Goal: Check status: Check status

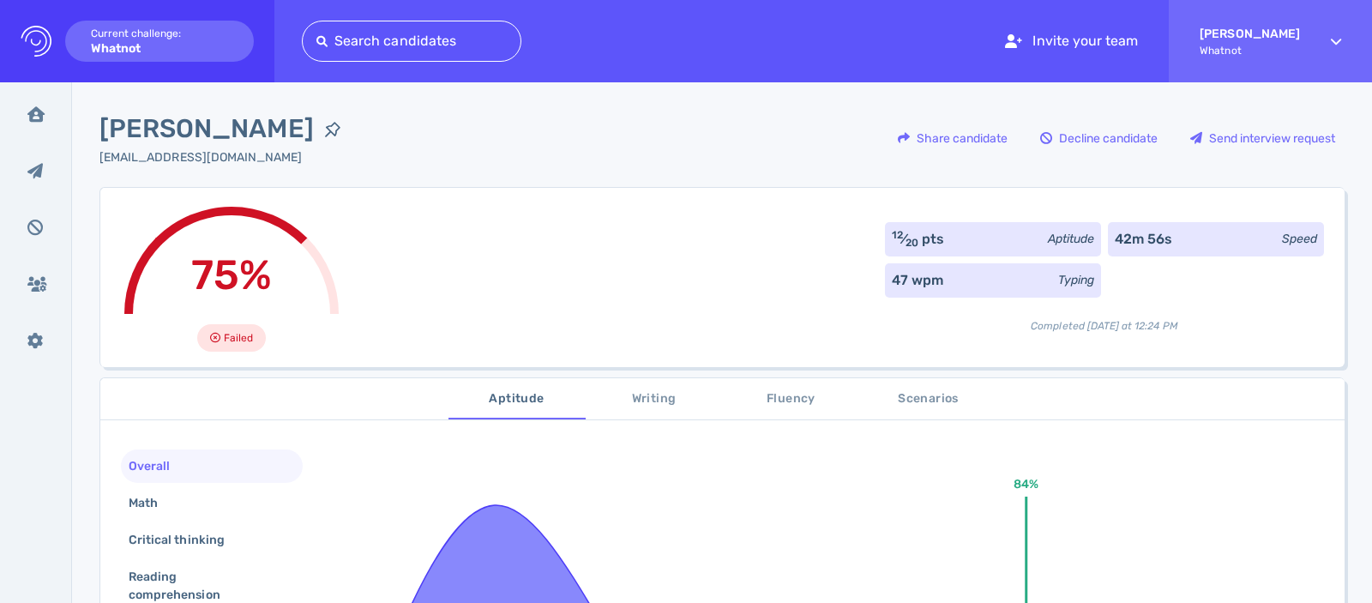
click at [386, 330] on div "75% Failed 12 ⁄ 20 pts Aptitude 42m 56s Speed 47 wpm Typing Completed [DATE] at…" at bounding box center [721, 277] width 1245 height 180
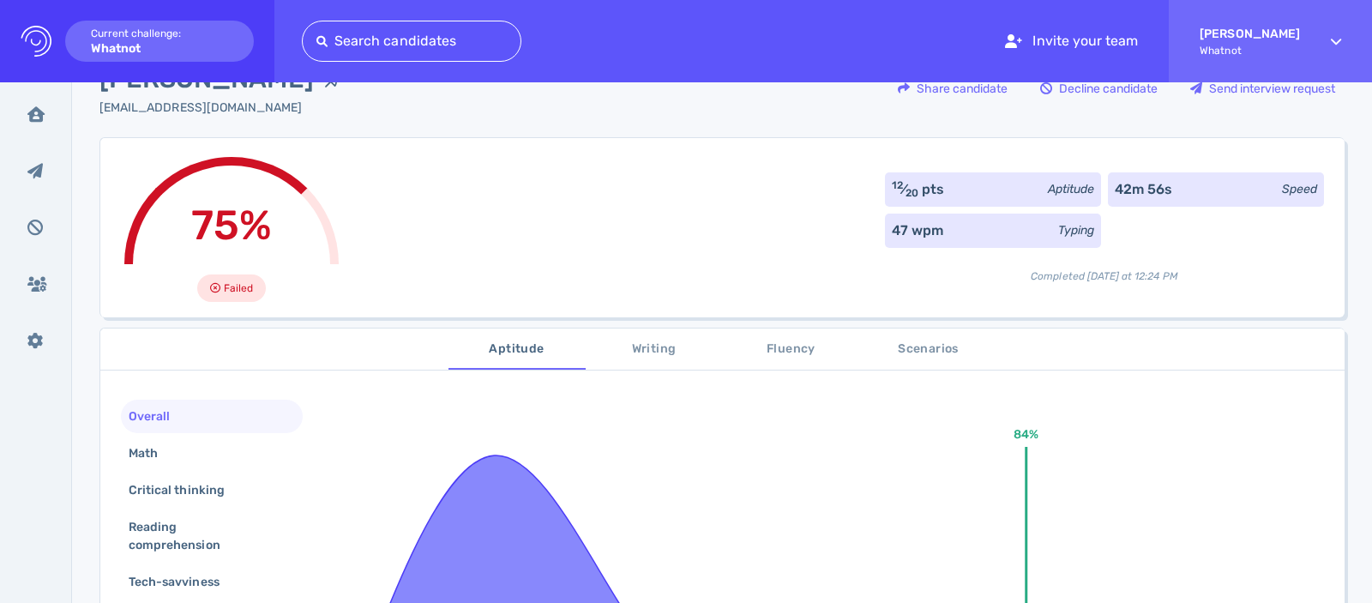
scroll to position [151, 0]
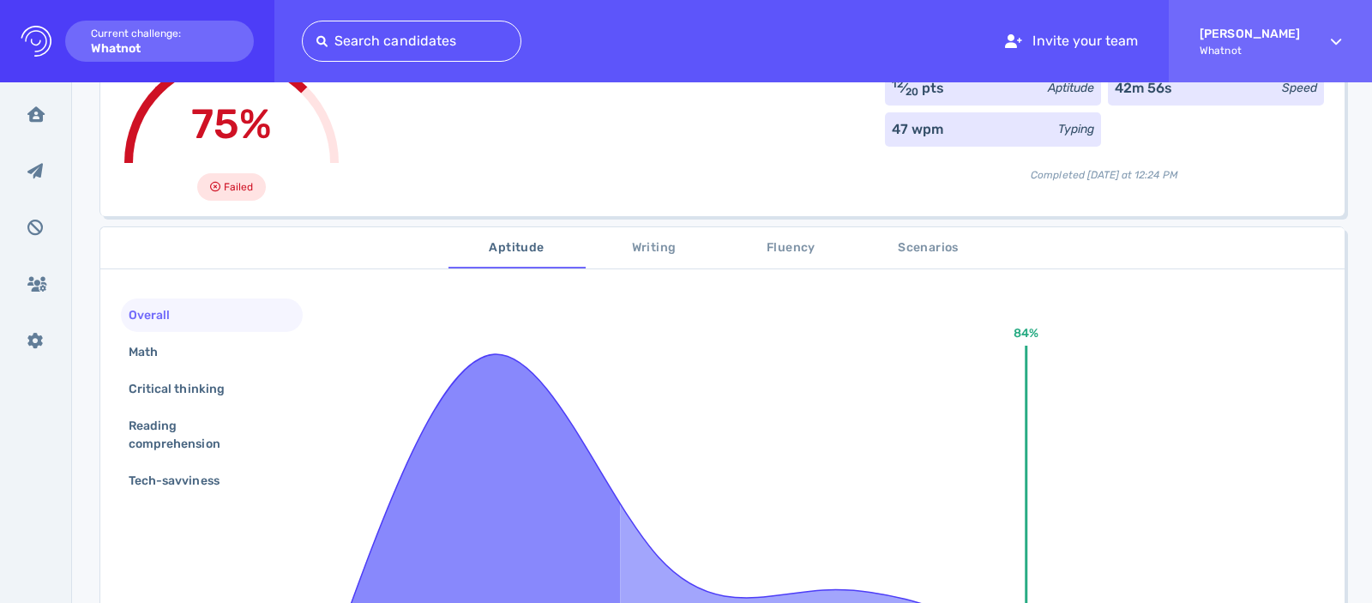
click at [182, 329] on div "Overall" at bounding box center [212, 314] width 182 height 33
click at [172, 349] on div "Math" at bounding box center [151, 352] width 53 height 25
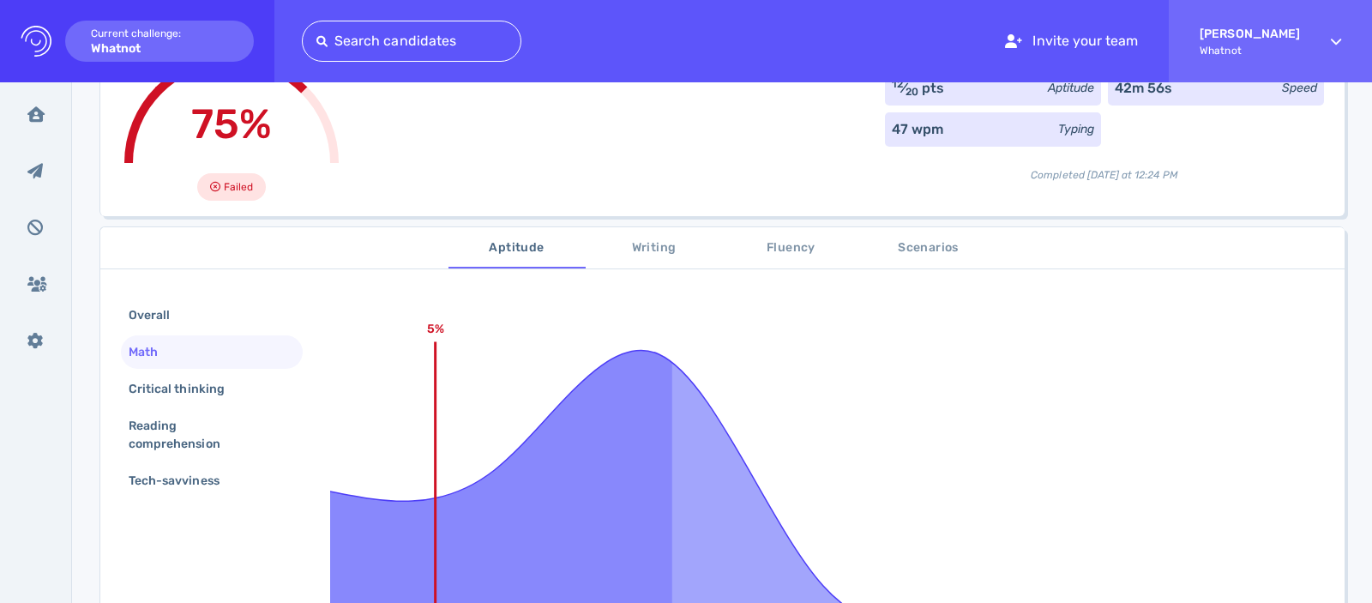
scroll to position [162, 0]
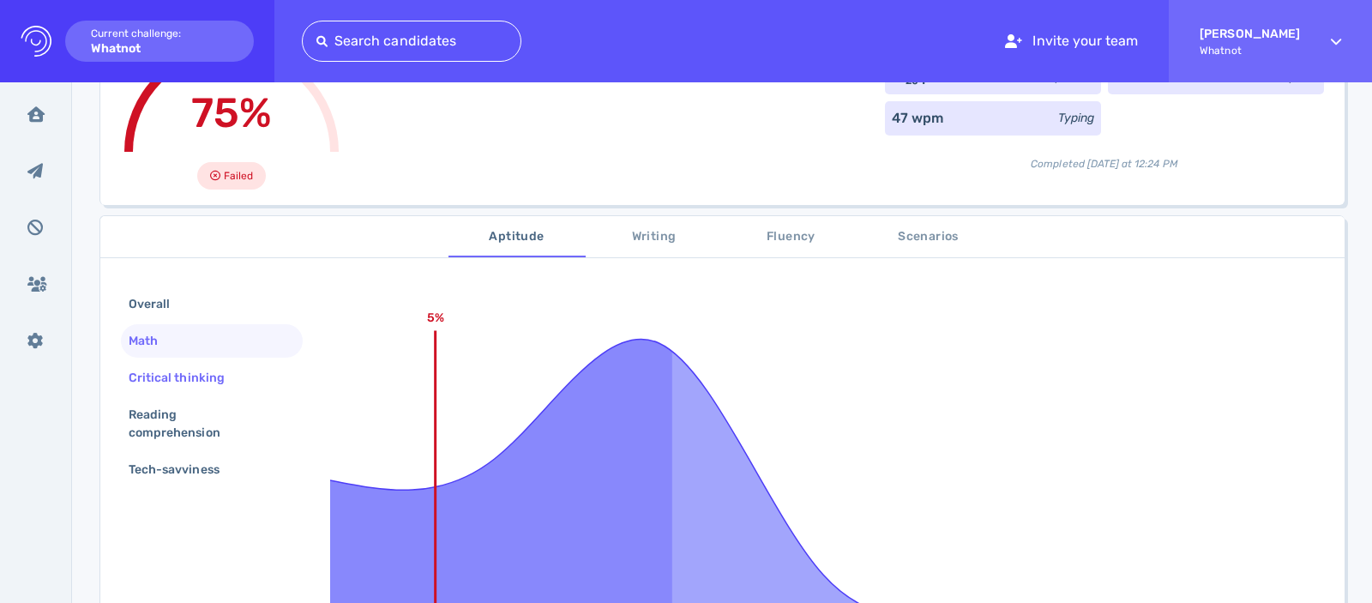
click at [170, 376] on div "Critical thinking" at bounding box center [185, 377] width 120 height 25
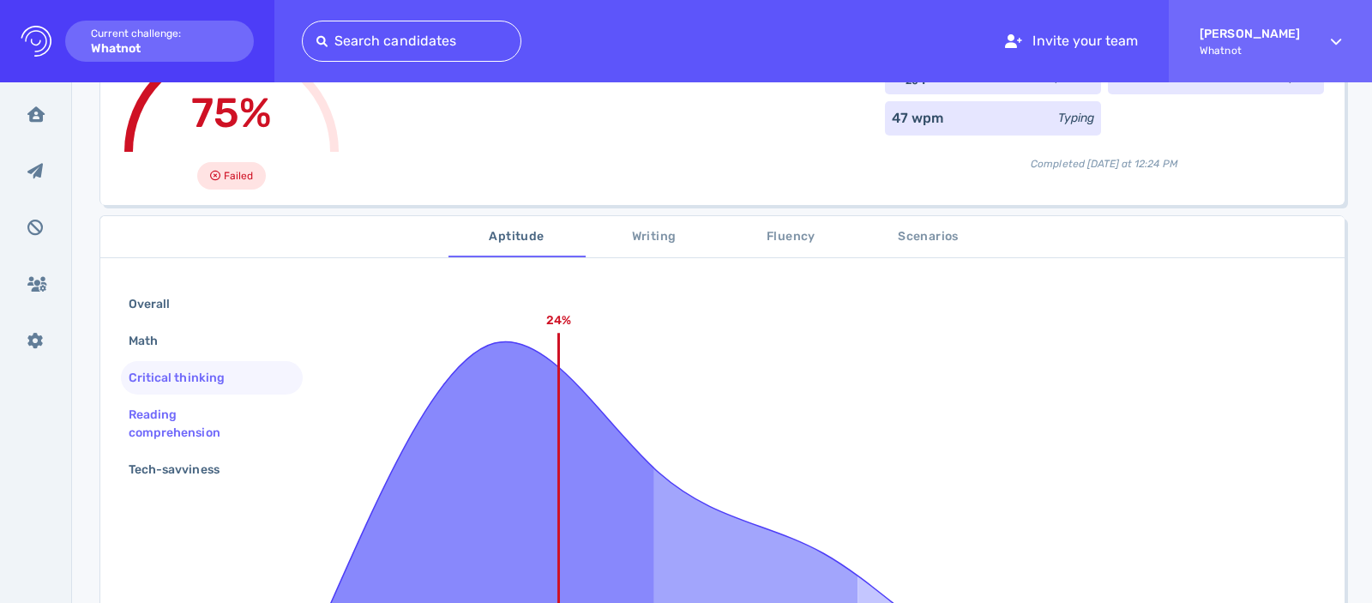
click at [171, 409] on div "Reading comprehension" at bounding box center [204, 423] width 159 height 43
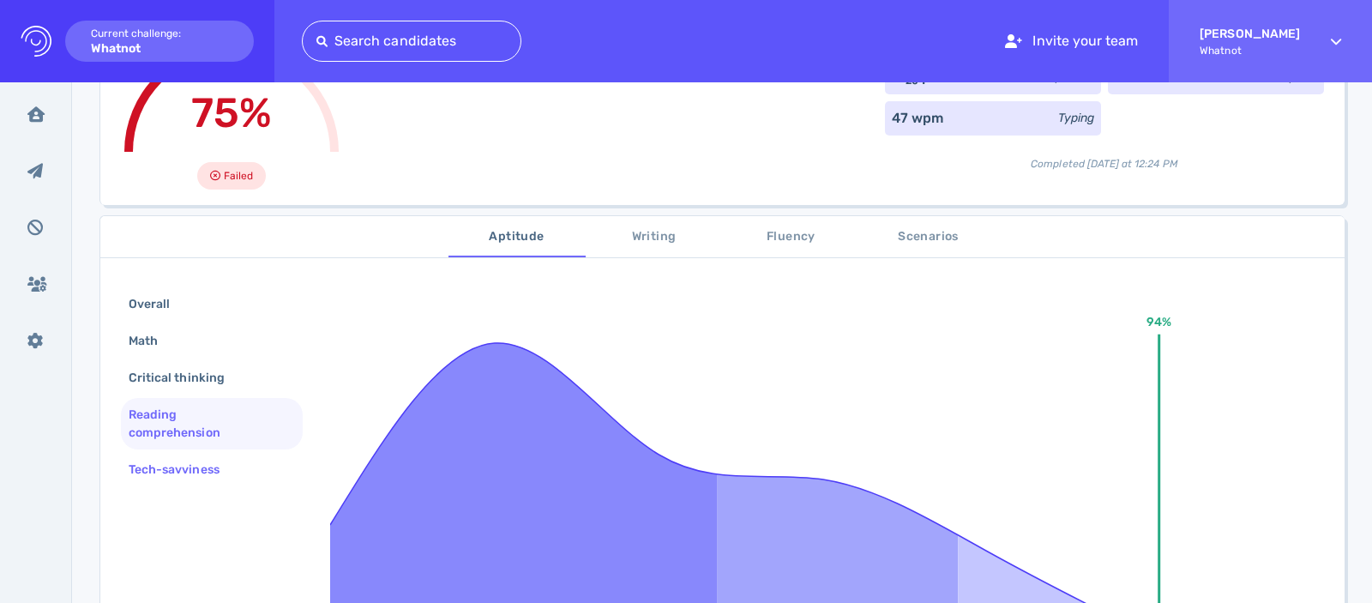
click at [177, 484] on div "Tech-savviness" at bounding box center [212, 469] width 182 height 33
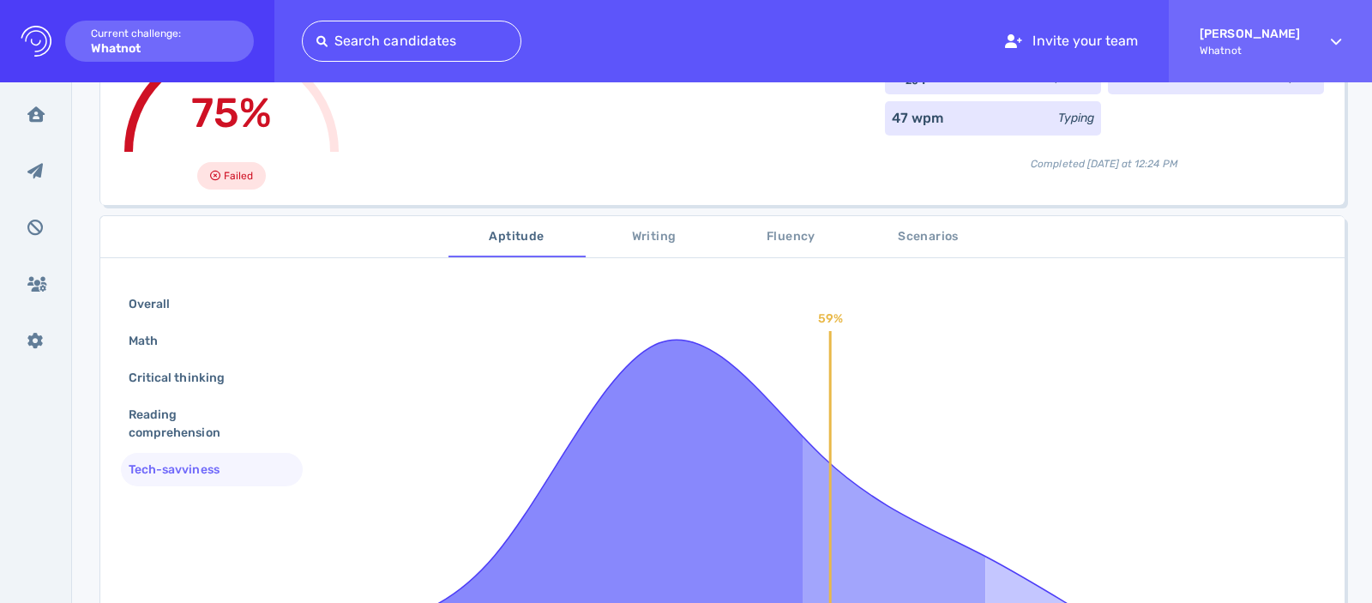
click at [663, 216] on button "Writing" at bounding box center [654, 236] width 137 height 41
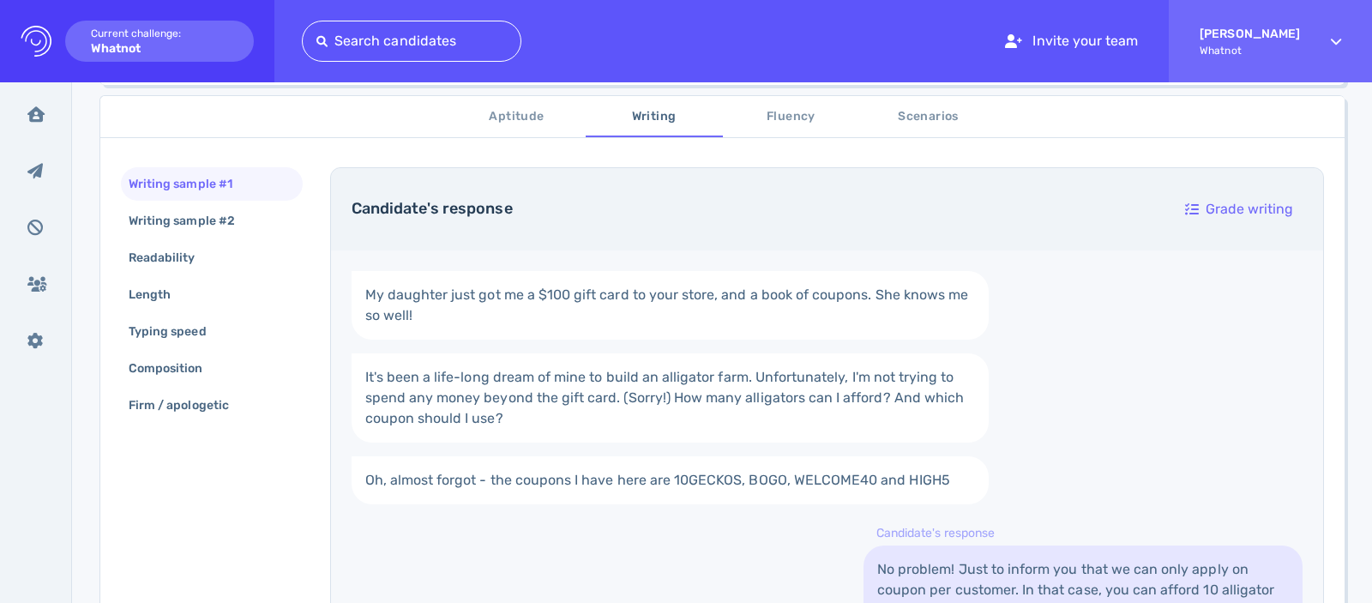
scroll to position [486, 0]
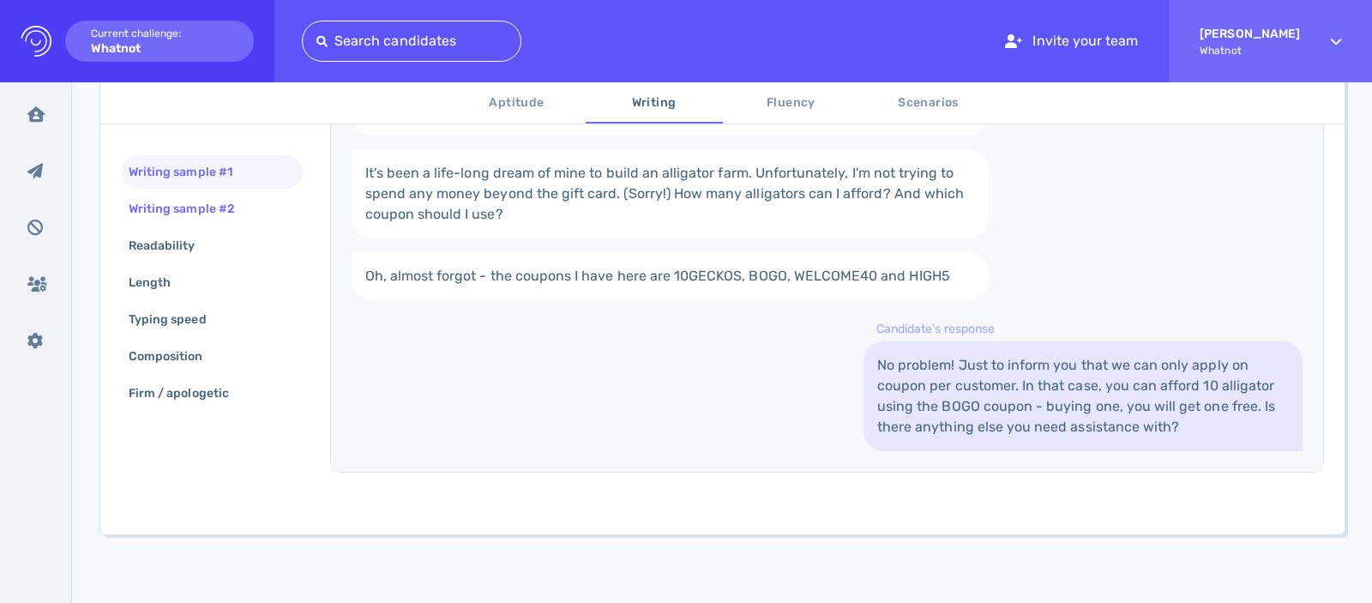
click at [214, 202] on div "Writing sample #2" at bounding box center [190, 208] width 130 height 25
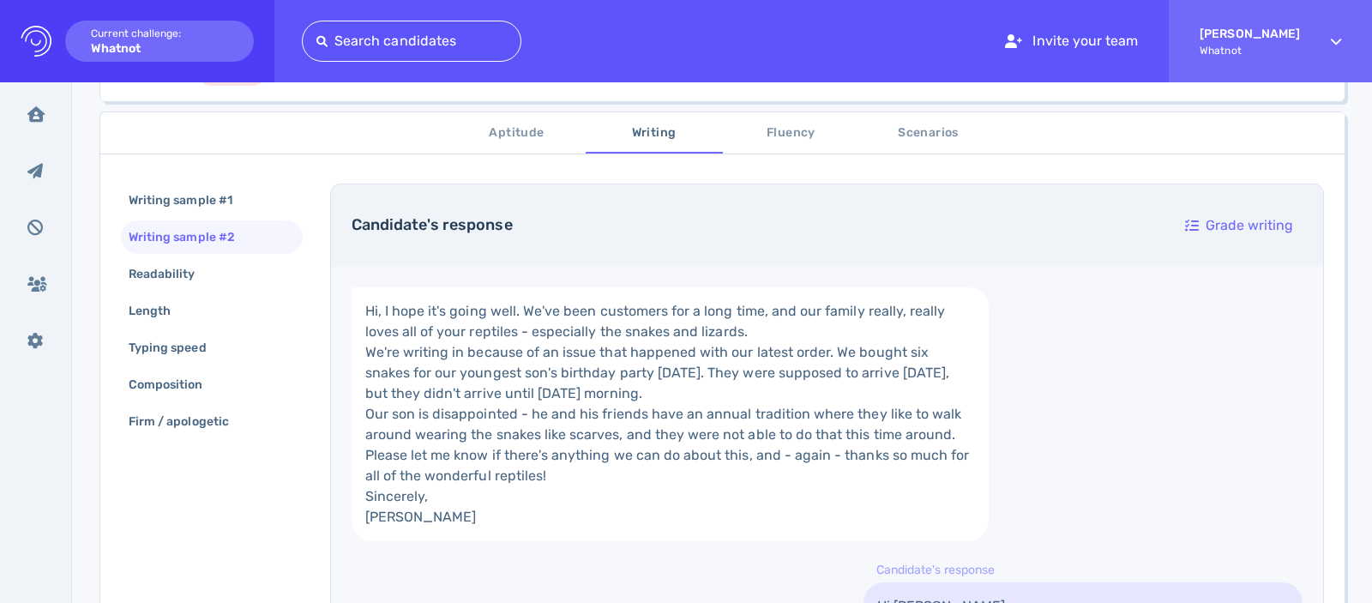
scroll to position [84, 0]
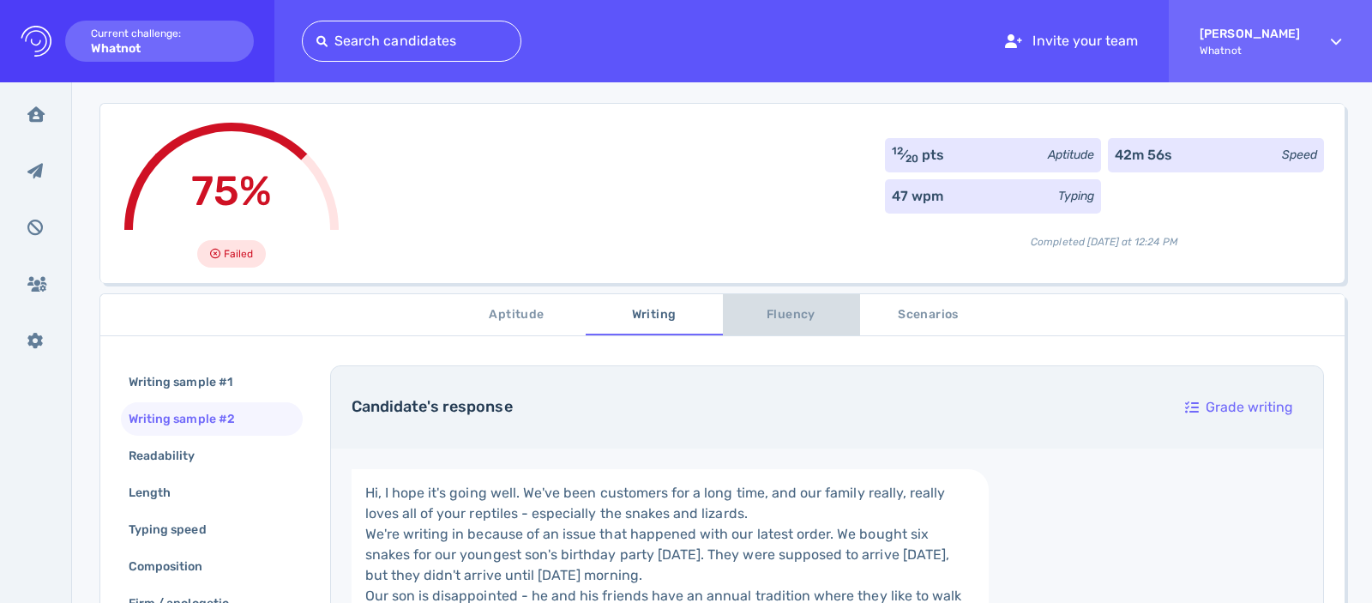
click at [796, 321] on span "Fluency" at bounding box center [791, 314] width 117 height 21
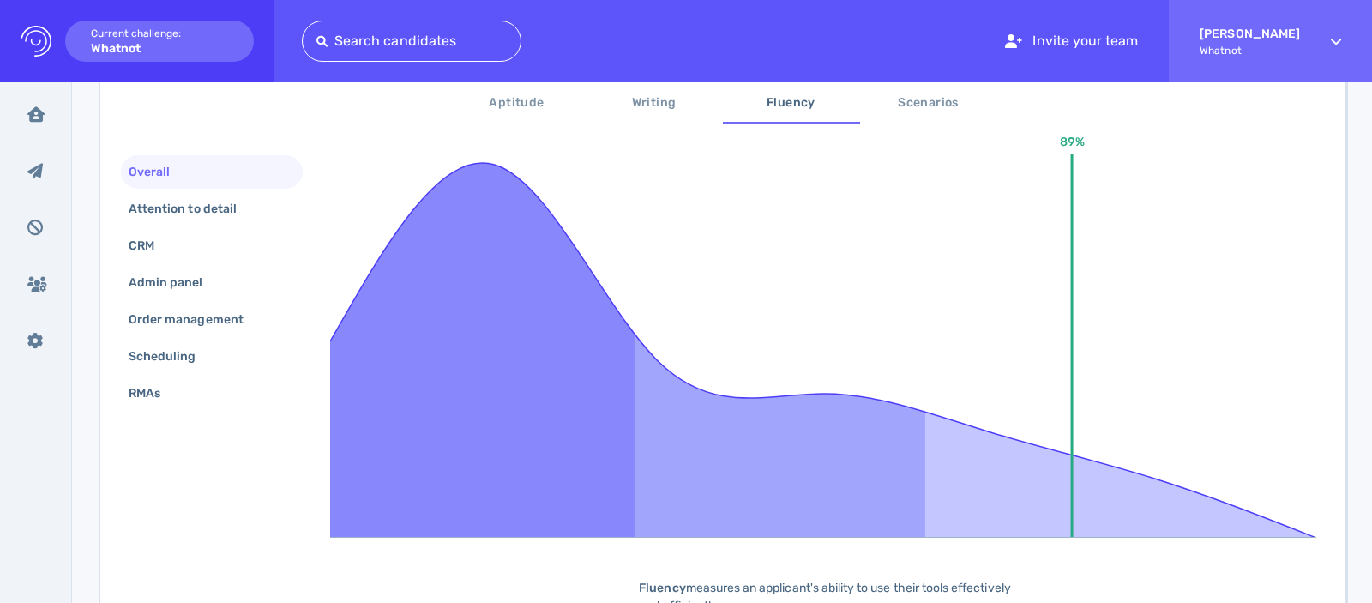
click at [174, 186] on div "Overall" at bounding box center [212, 171] width 182 height 33
click at [174, 209] on div "Attention to detail" at bounding box center [191, 208] width 132 height 25
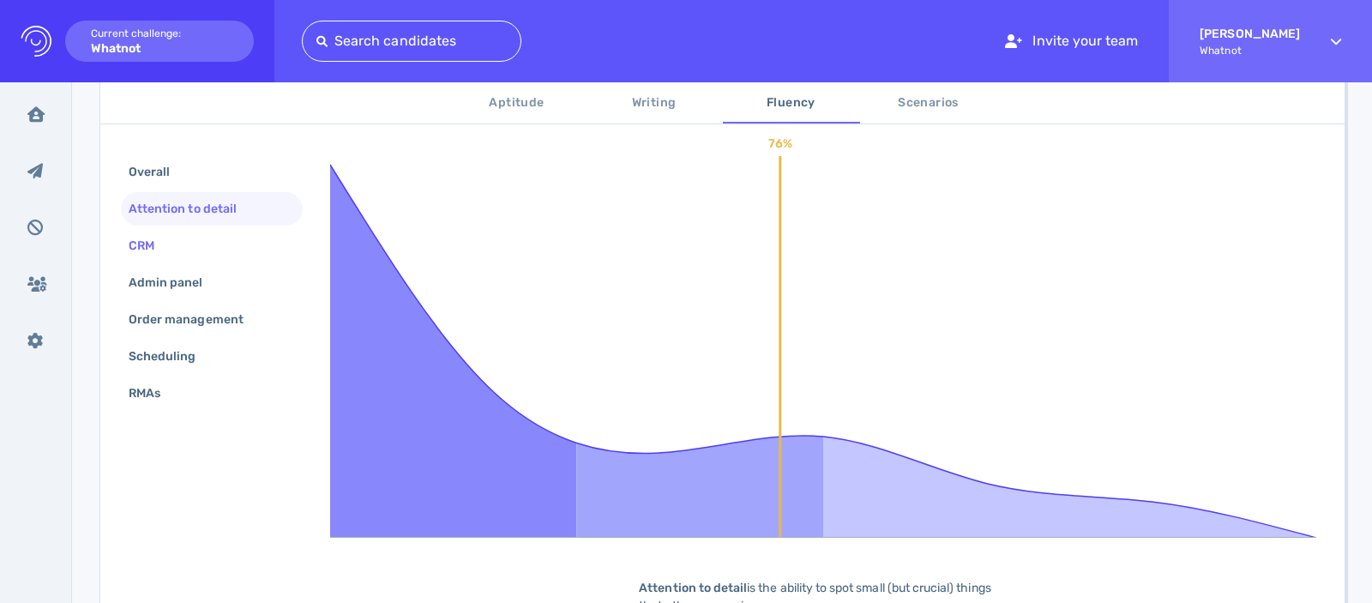
click at [164, 257] on div "CRM" at bounding box center [150, 245] width 50 height 25
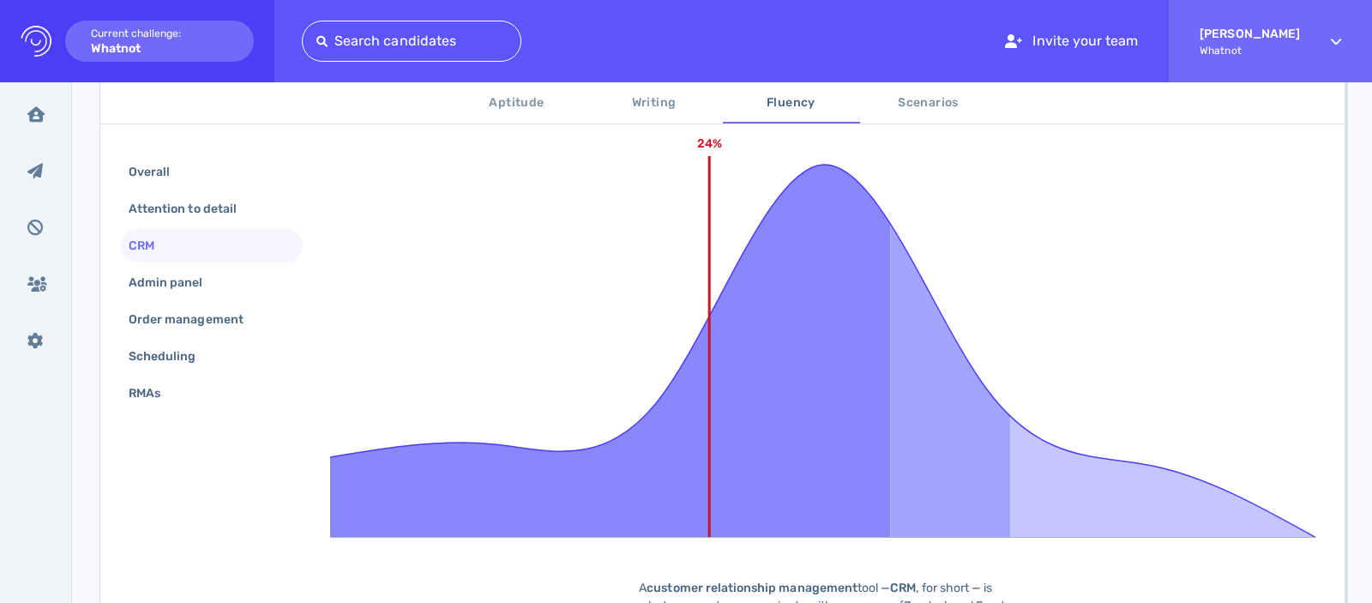
scroll to position [340, 0]
click at [162, 289] on div "Admin panel" at bounding box center [174, 282] width 99 height 25
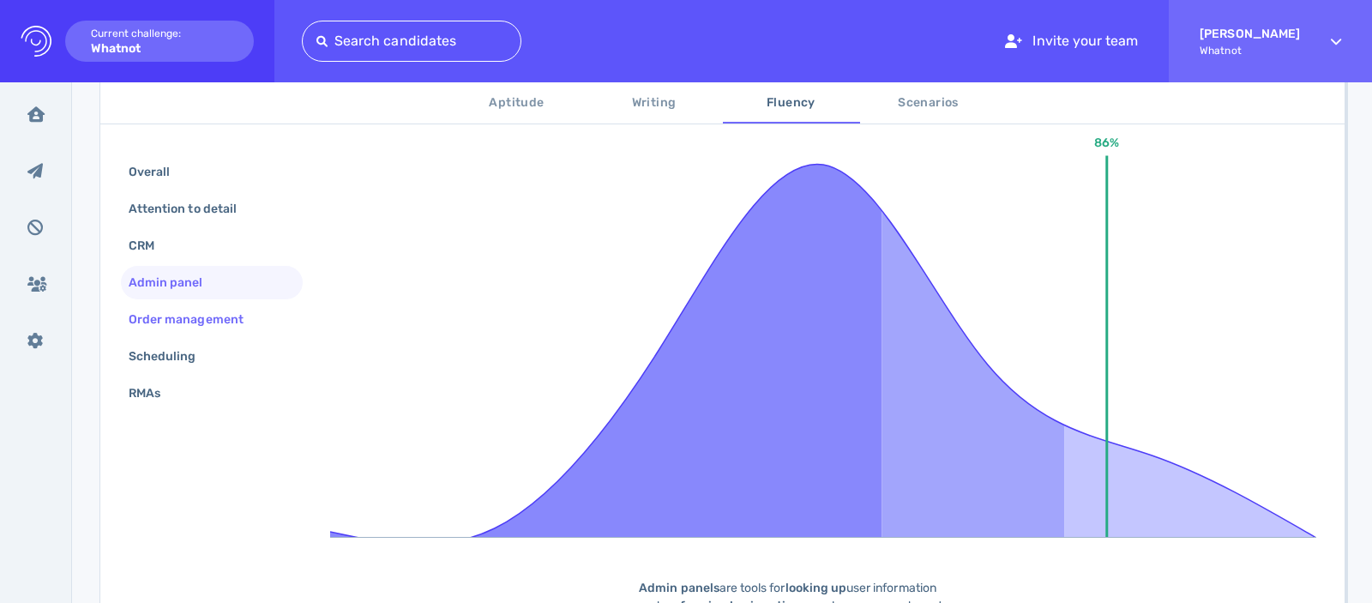
click at [164, 326] on div "Order management" at bounding box center [194, 319] width 139 height 25
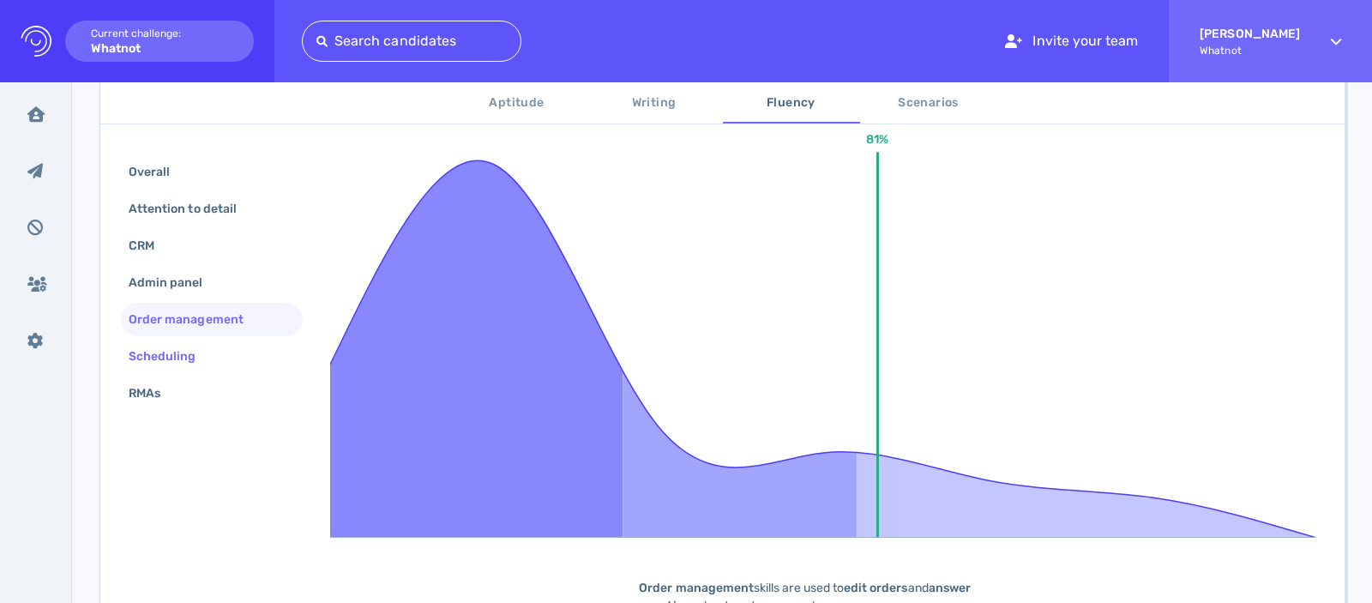
click at [167, 359] on div "Scheduling" at bounding box center [171, 356] width 92 height 25
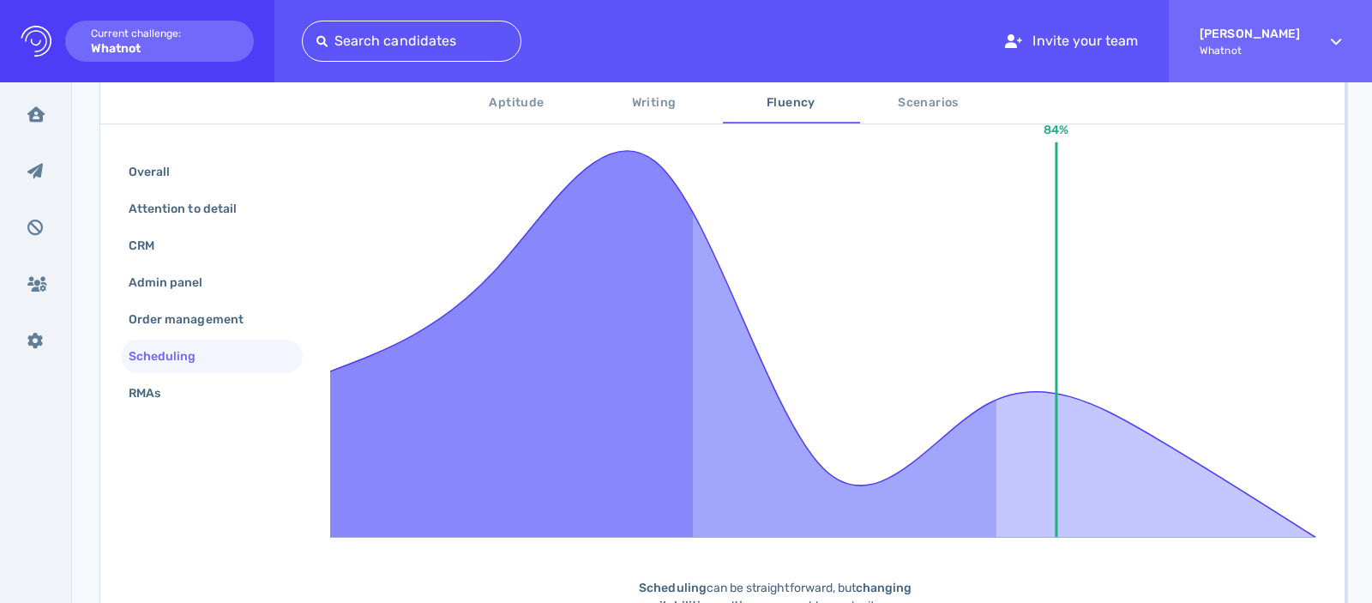
click at [167, 411] on div "Overall Attention to detail CRM Admin panel Order management Scheduling RMAs" at bounding box center [212, 284] width 182 height 258
click at [159, 396] on div "RMAs" at bounding box center [153, 393] width 56 height 25
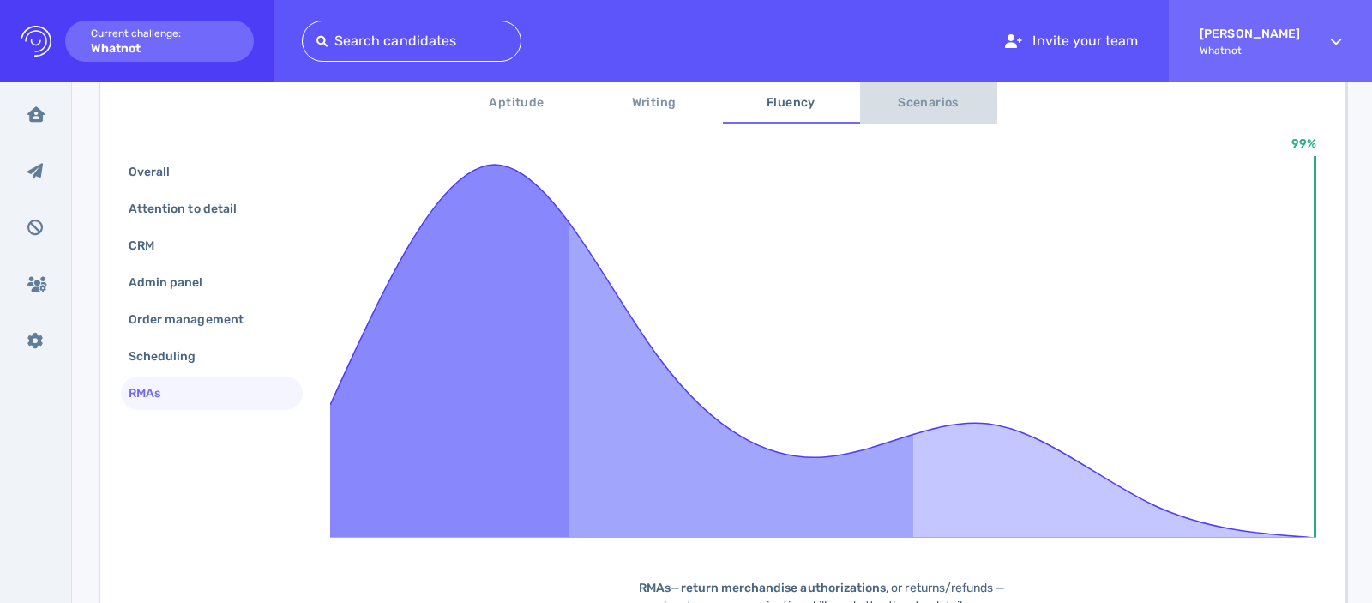
click at [946, 113] on button "Scenarios" at bounding box center [928, 102] width 137 height 41
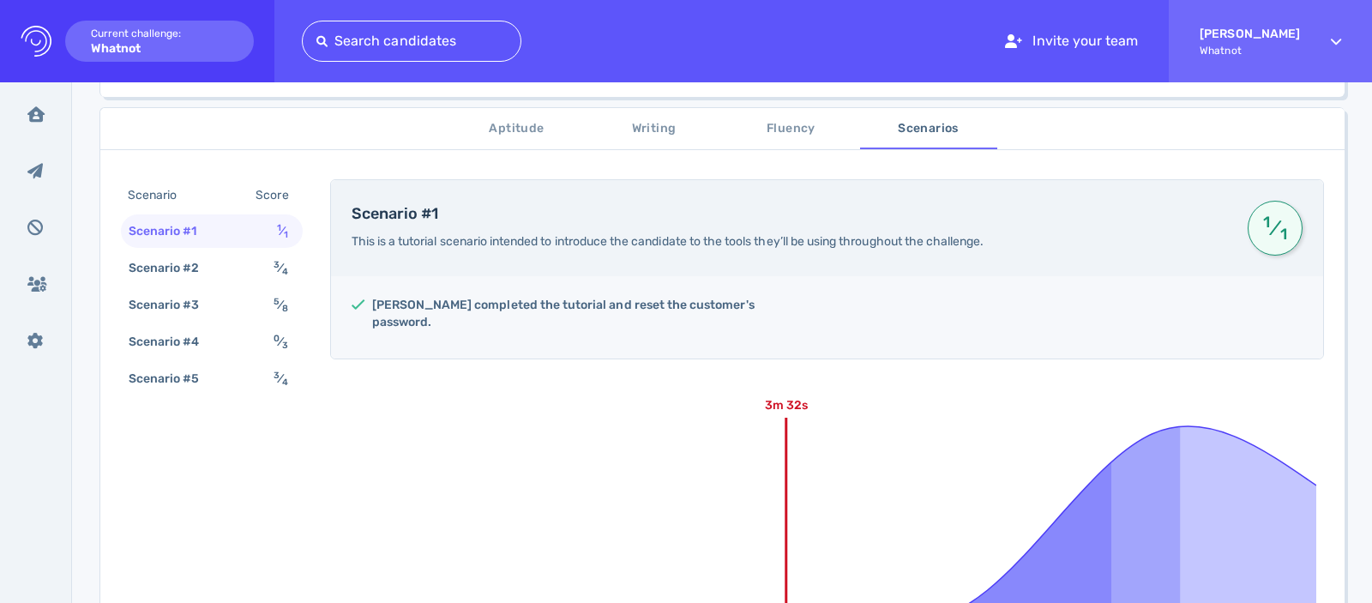
scroll to position [288, 0]
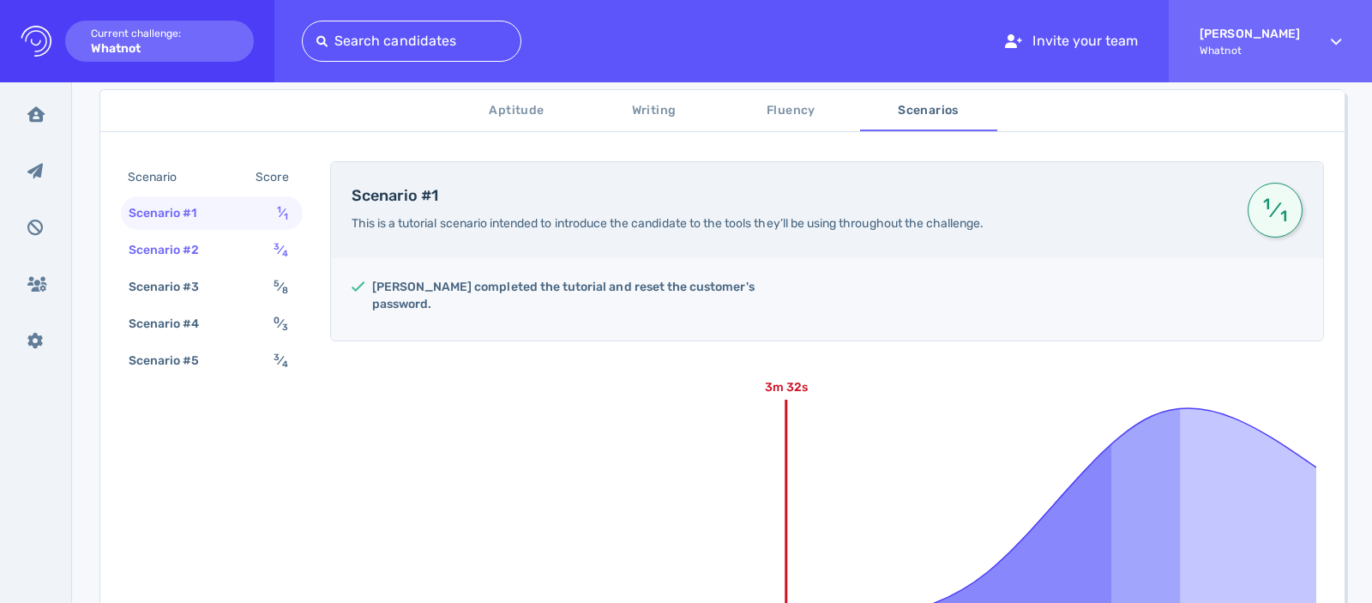
click at [226, 264] on div "Scenario #2 3 ⁄ 4" at bounding box center [212, 249] width 182 height 33
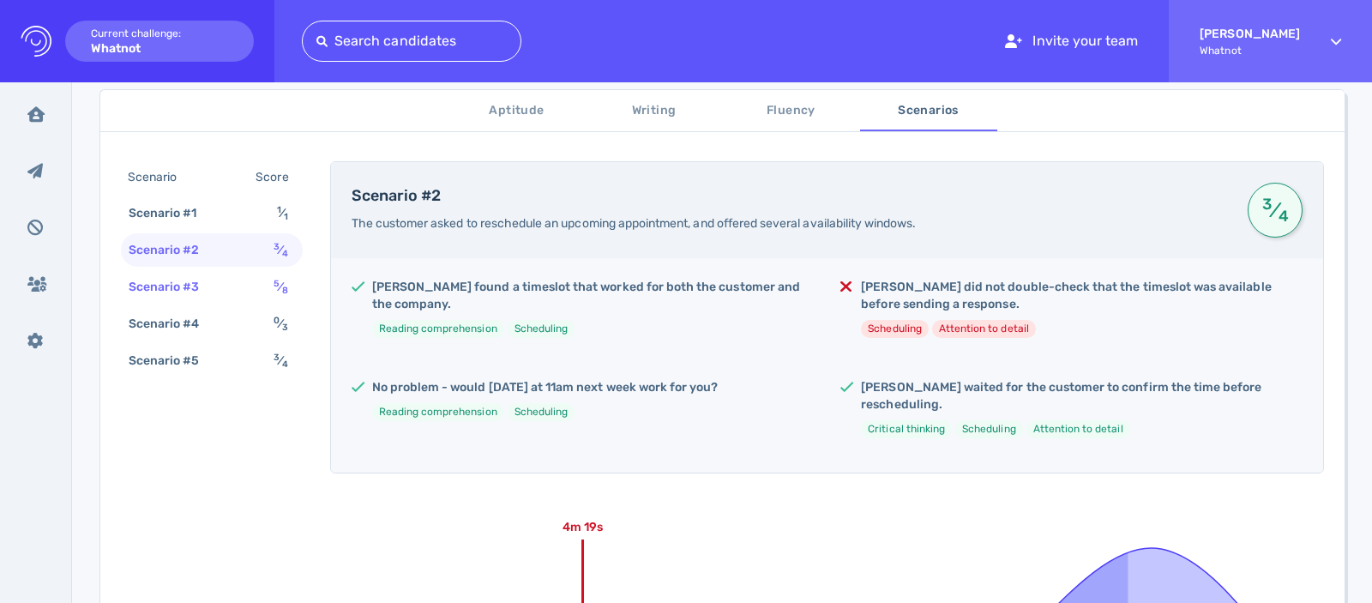
click at [220, 278] on div "Scenario #3 5 ⁄ 8" at bounding box center [212, 286] width 182 height 33
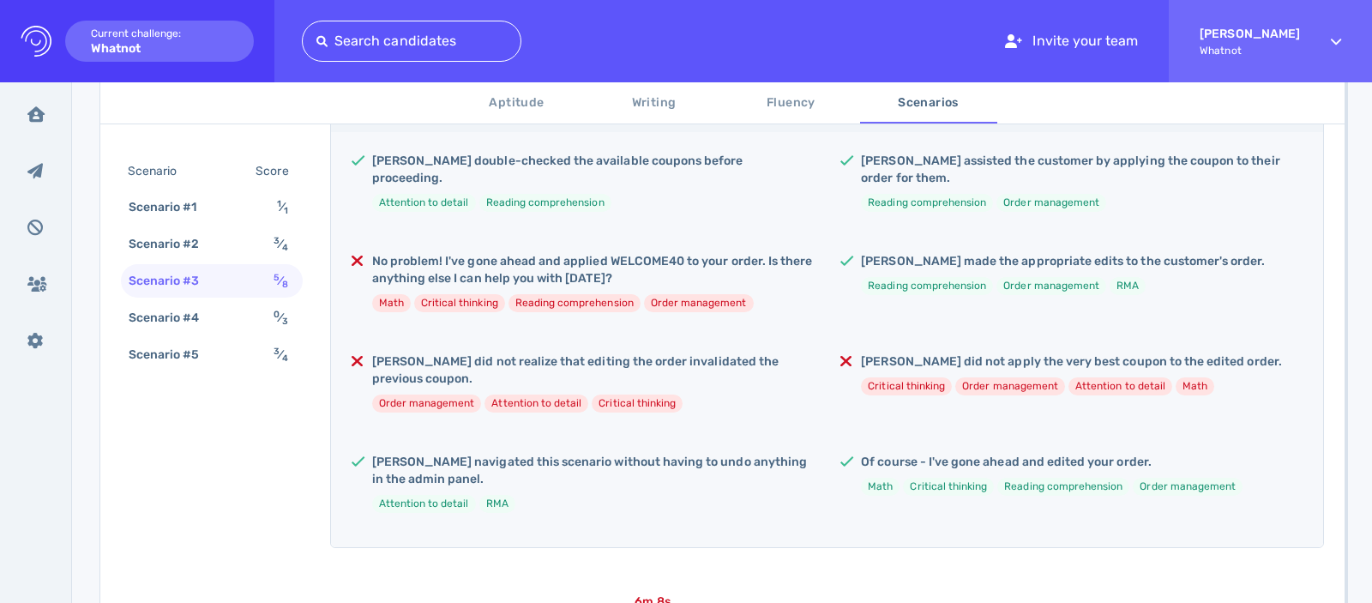
scroll to position [409, 0]
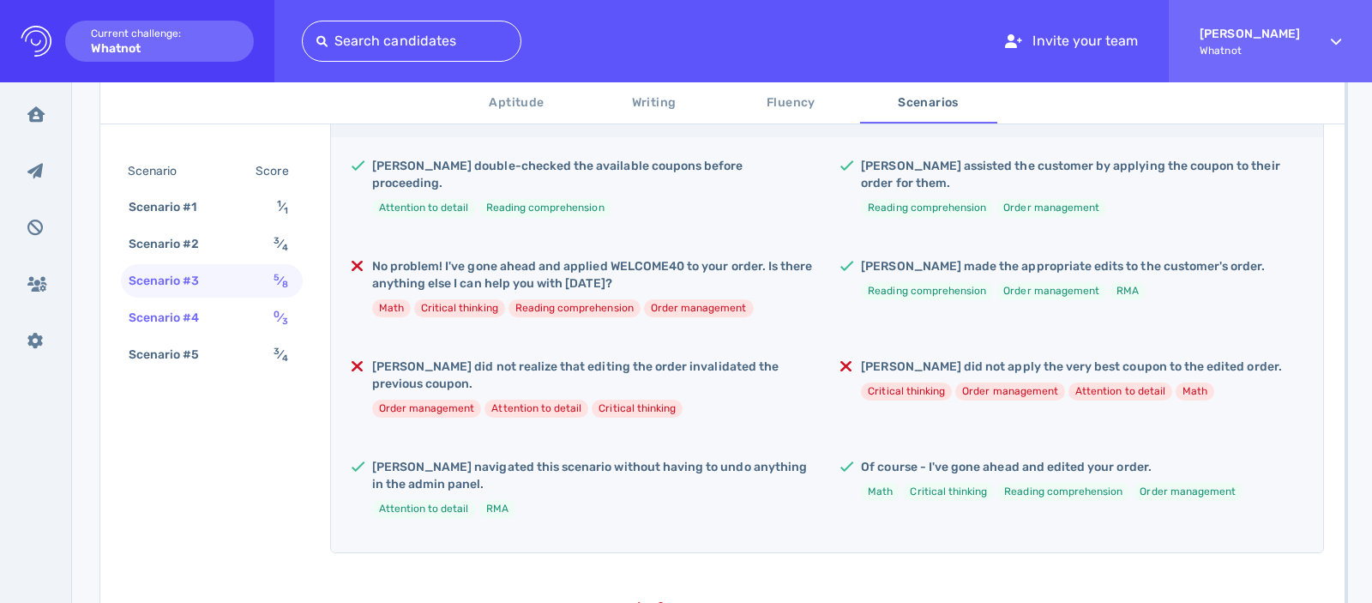
click at [212, 311] on div "Scenario #4" at bounding box center [172, 317] width 95 height 25
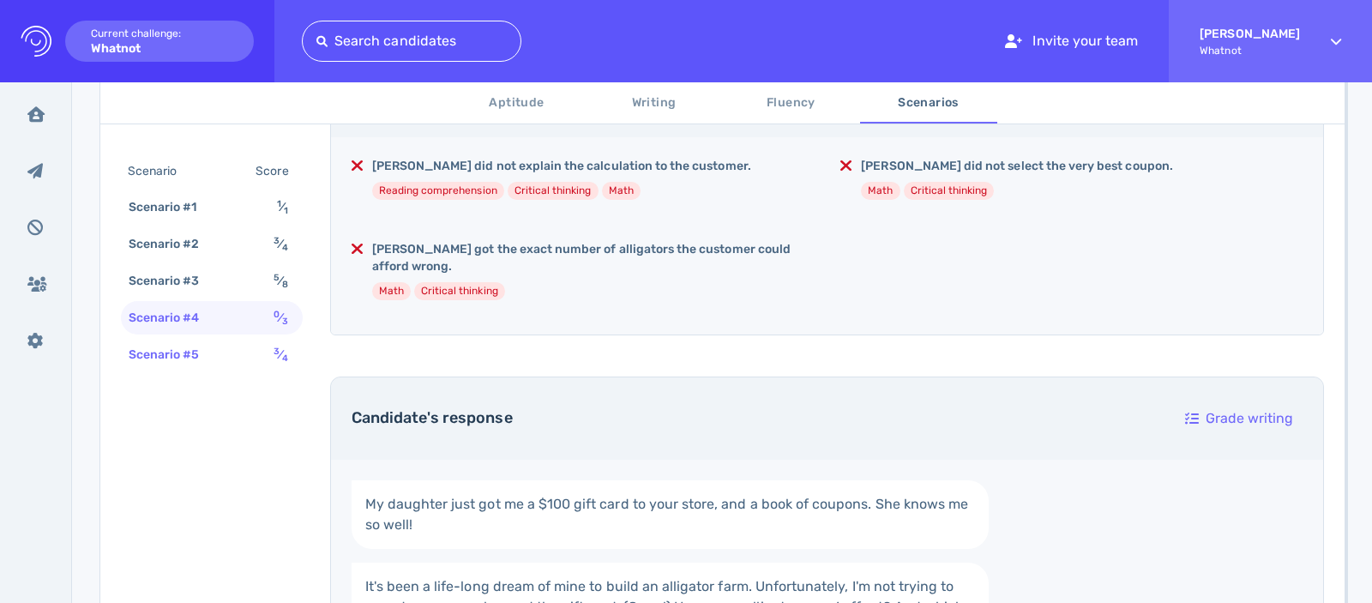
click at [209, 357] on div "Scenario #5" at bounding box center [172, 354] width 95 height 25
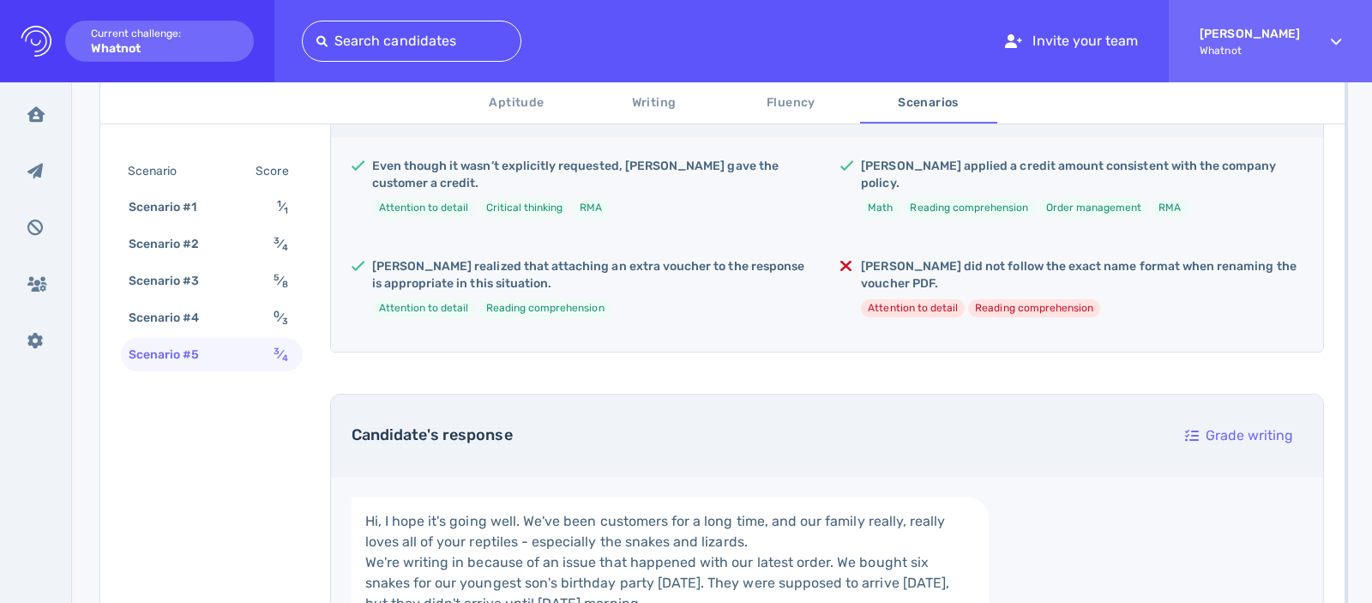
click at [647, 111] on span "Writing" at bounding box center [654, 103] width 117 height 21
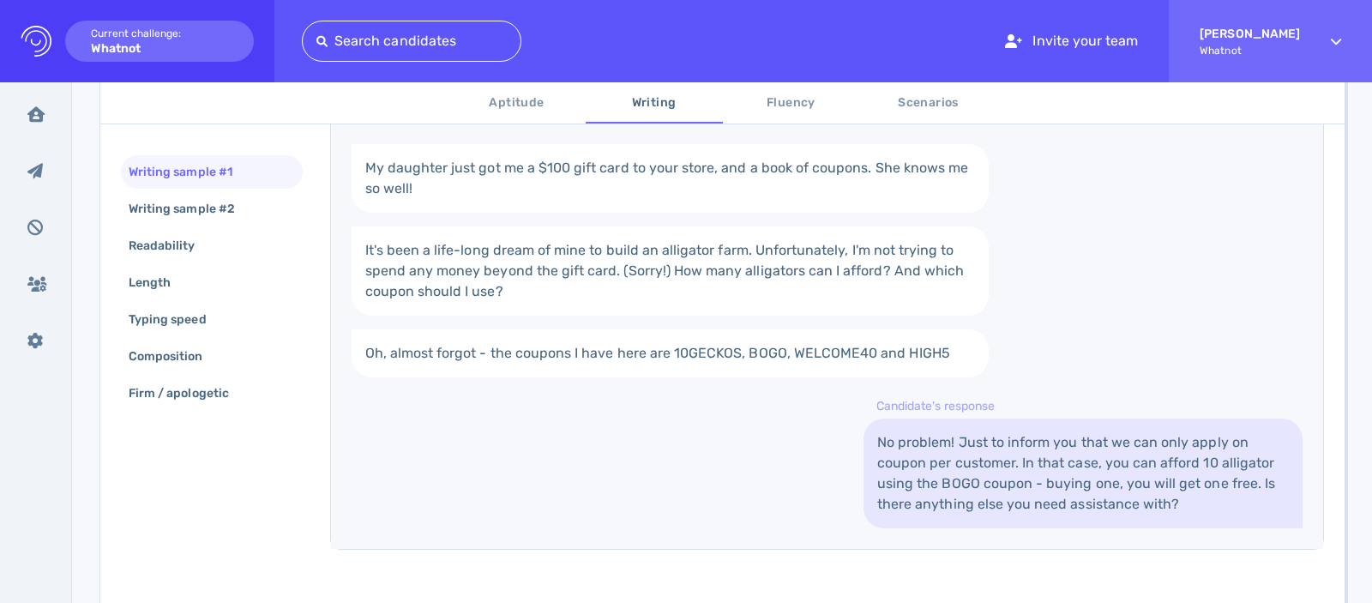
scroll to position [486, 0]
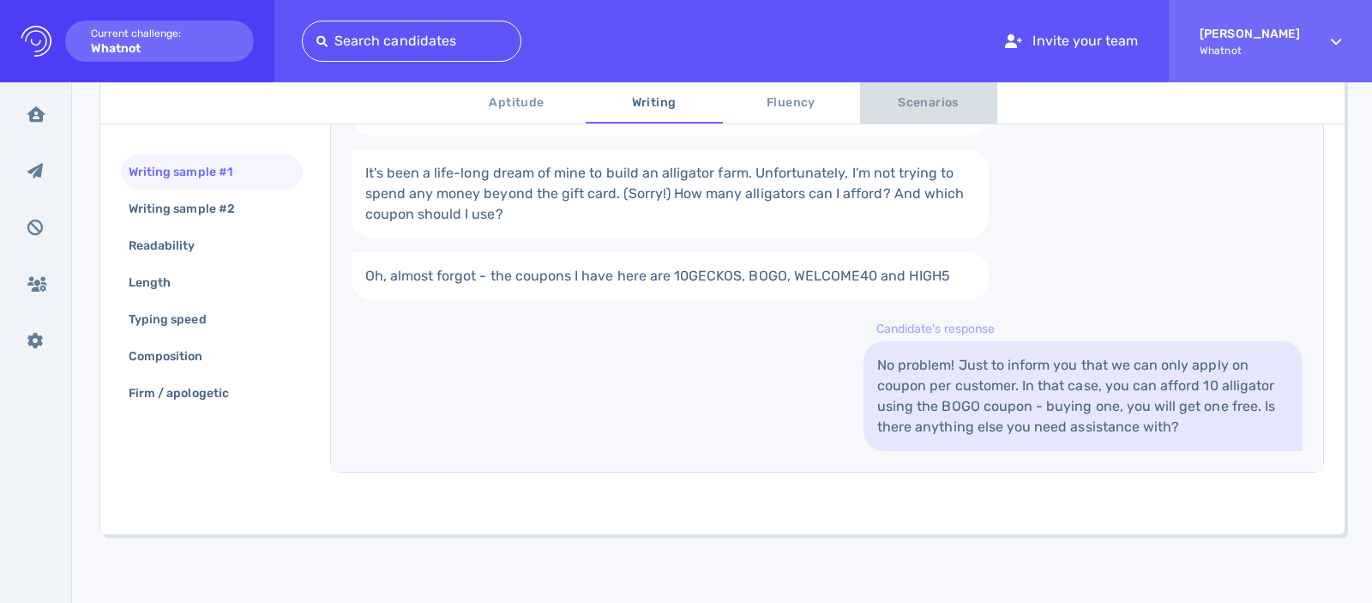
click at [879, 94] on span "Scenarios" at bounding box center [928, 103] width 117 height 21
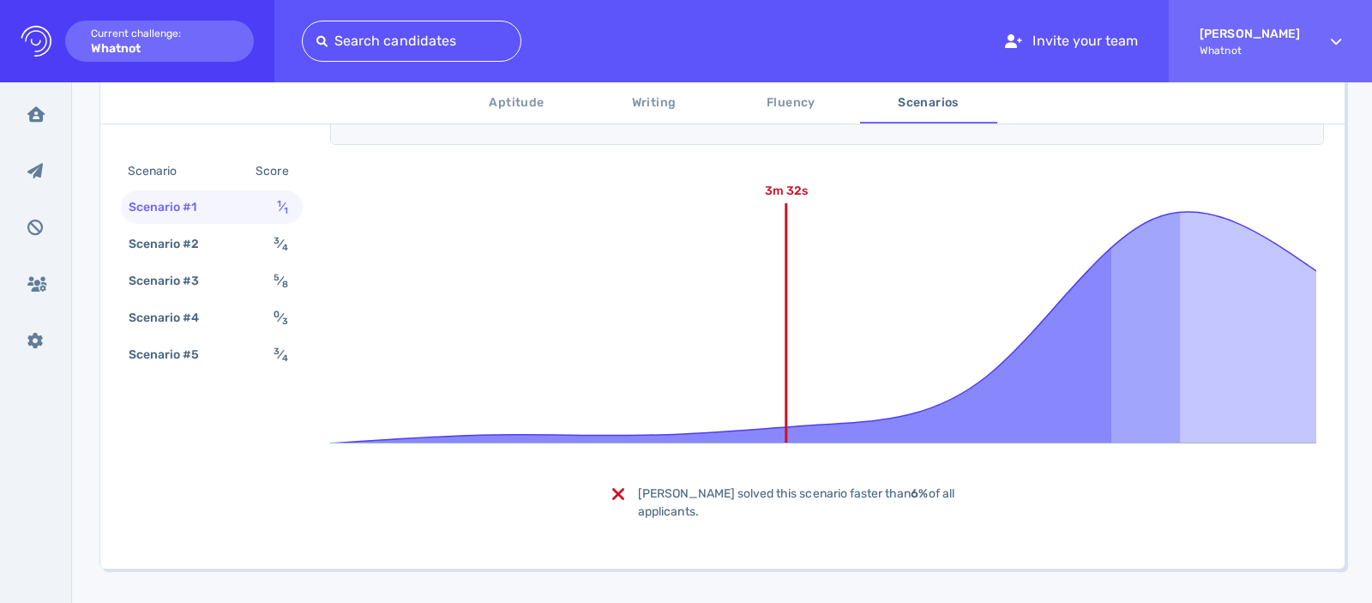
click at [893, 111] on span "Scenarios" at bounding box center [928, 103] width 117 height 21
click at [276, 291] on div "5 ⁄ 8" at bounding box center [283, 280] width 27 height 25
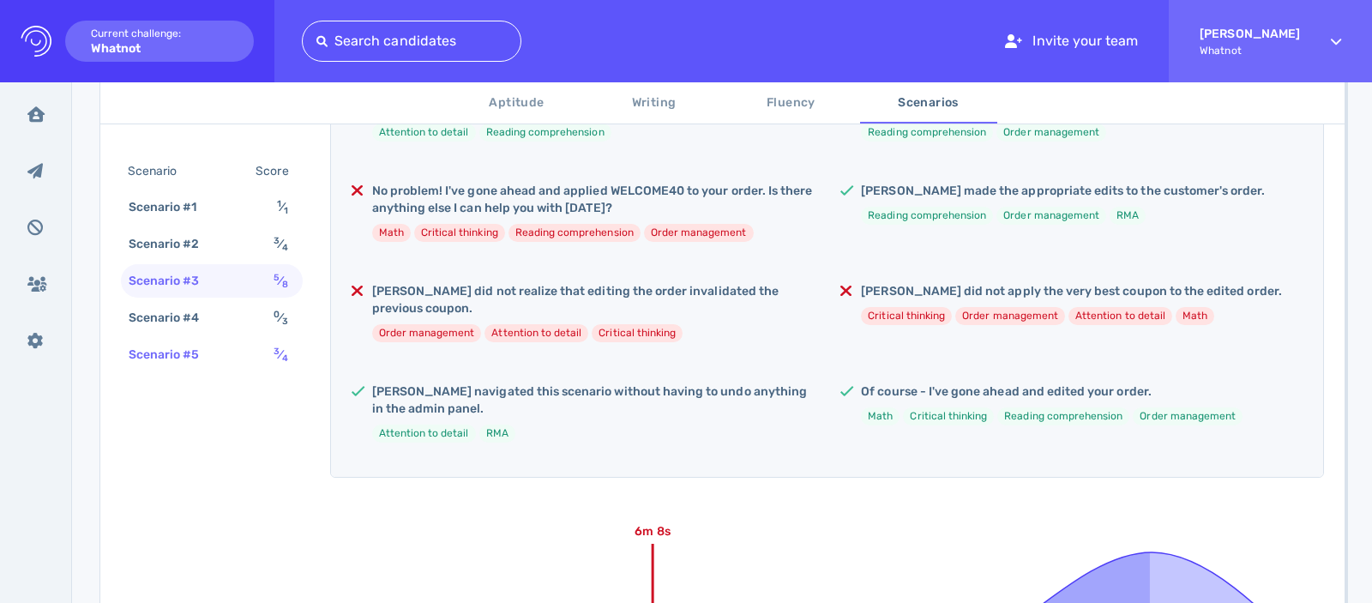
click at [274, 355] on sup "3" at bounding box center [277, 351] width 6 height 11
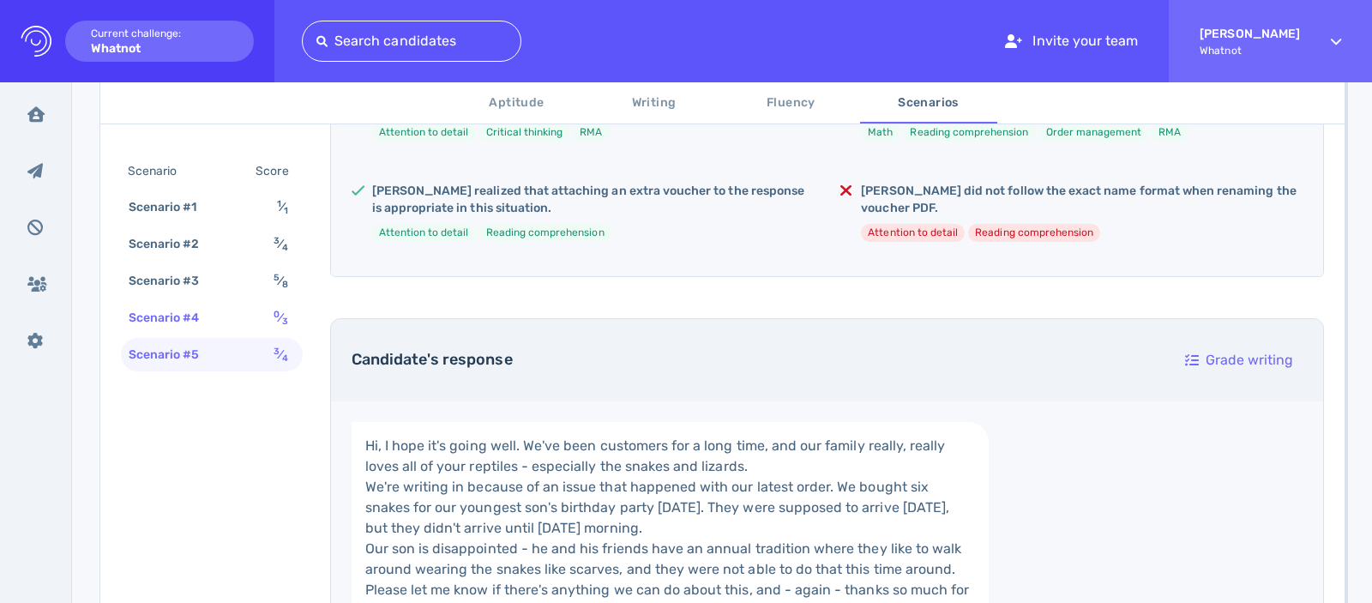
click at [271, 324] on div "0 ⁄ 3" at bounding box center [283, 317] width 27 height 25
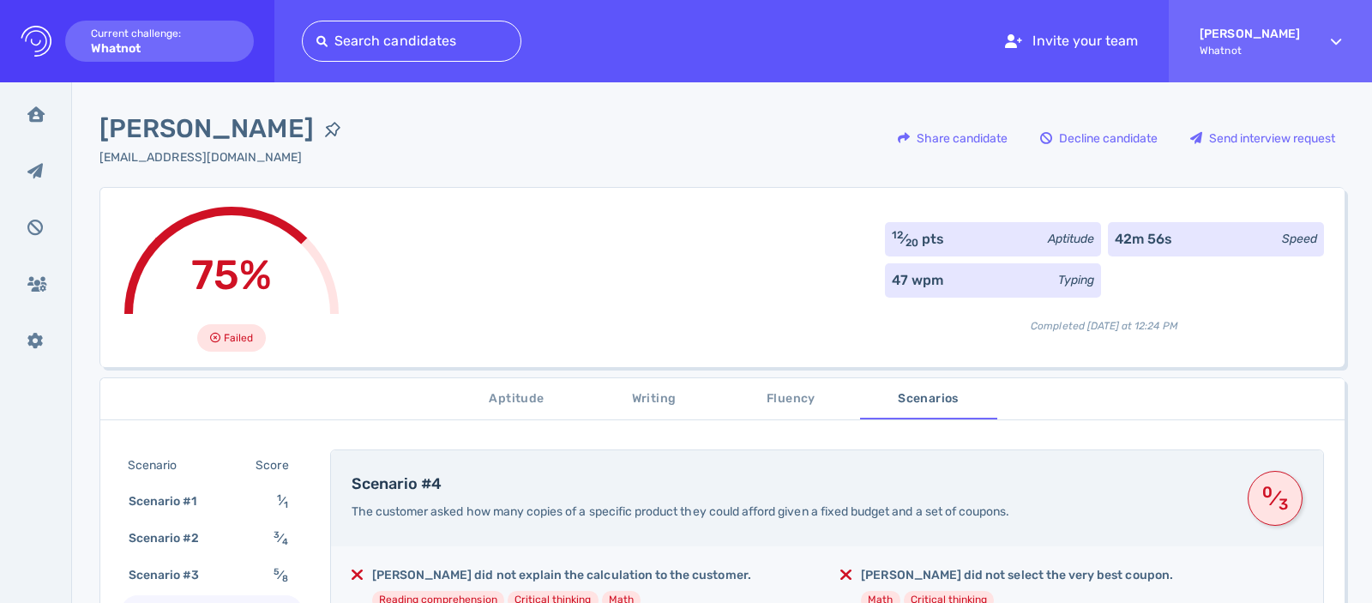
scroll to position [319, 0]
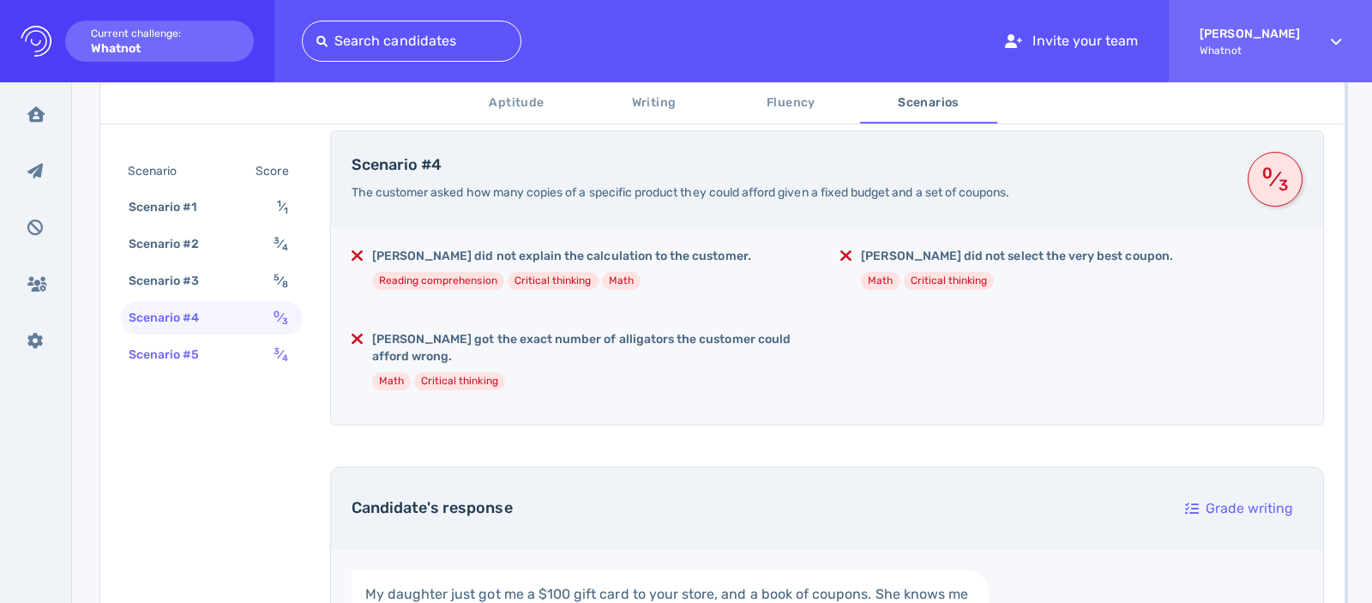
click at [232, 349] on div "Scenario #5 3 ⁄ 4" at bounding box center [212, 354] width 182 height 33
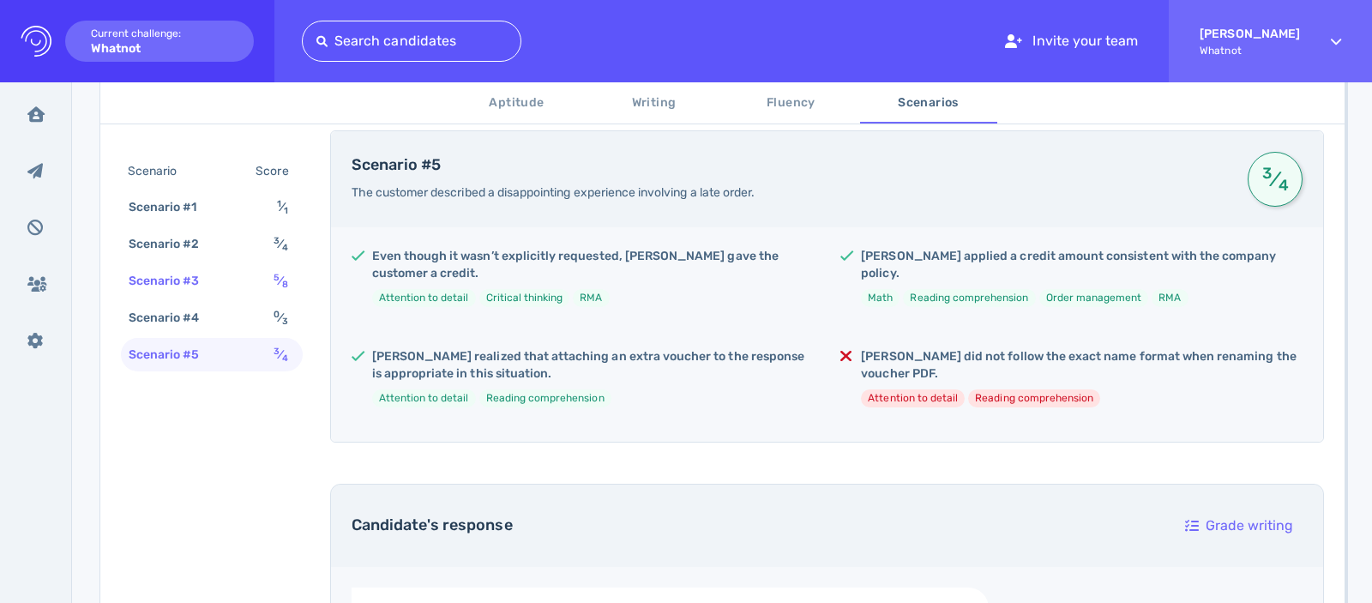
click at [238, 280] on div "Scenario #3 5 ⁄ 8" at bounding box center [212, 280] width 182 height 33
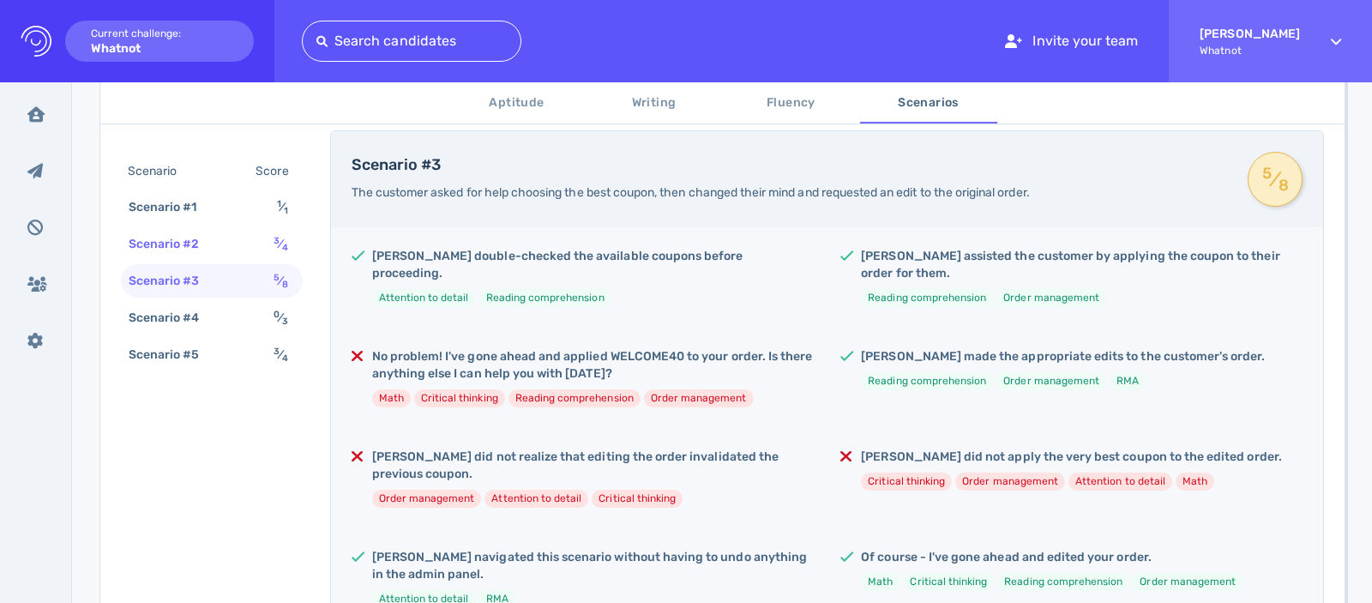
click at [254, 239] on div "Scenario #2 3 ⁄ 4" at bounding box center [212, 243] width 182 height 33
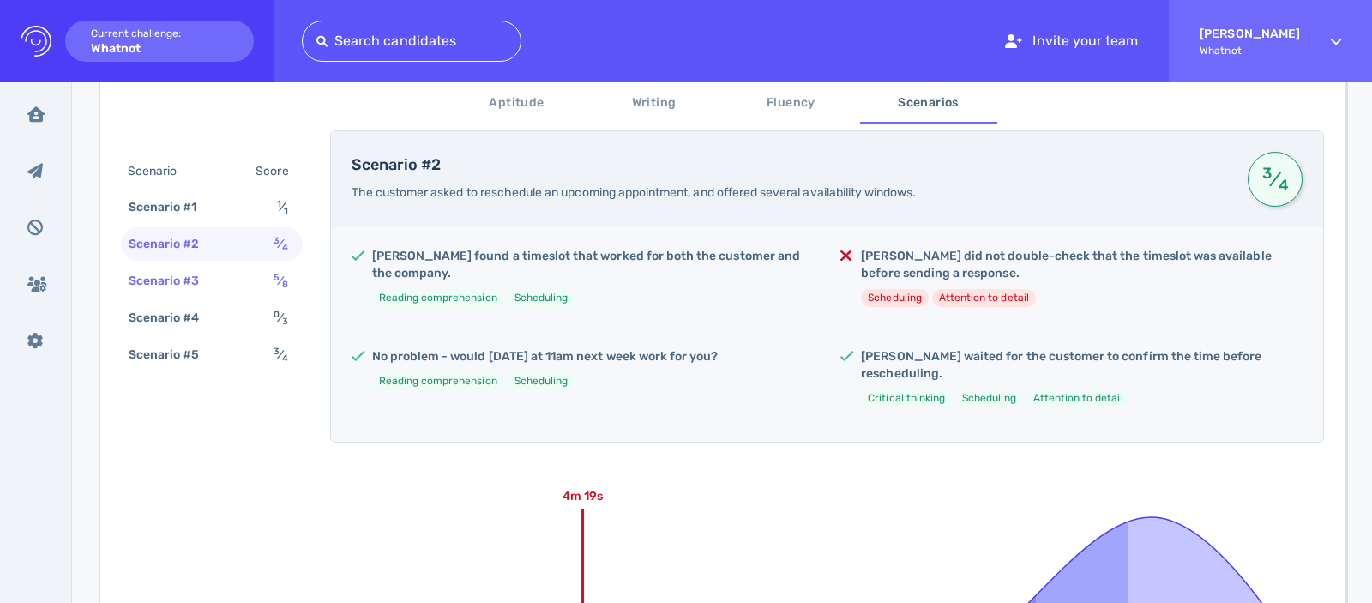
click at [256, 265] on div "Scenario #3 5 ⁄ 8" at bounding box center [212, 280] width 182 height 33
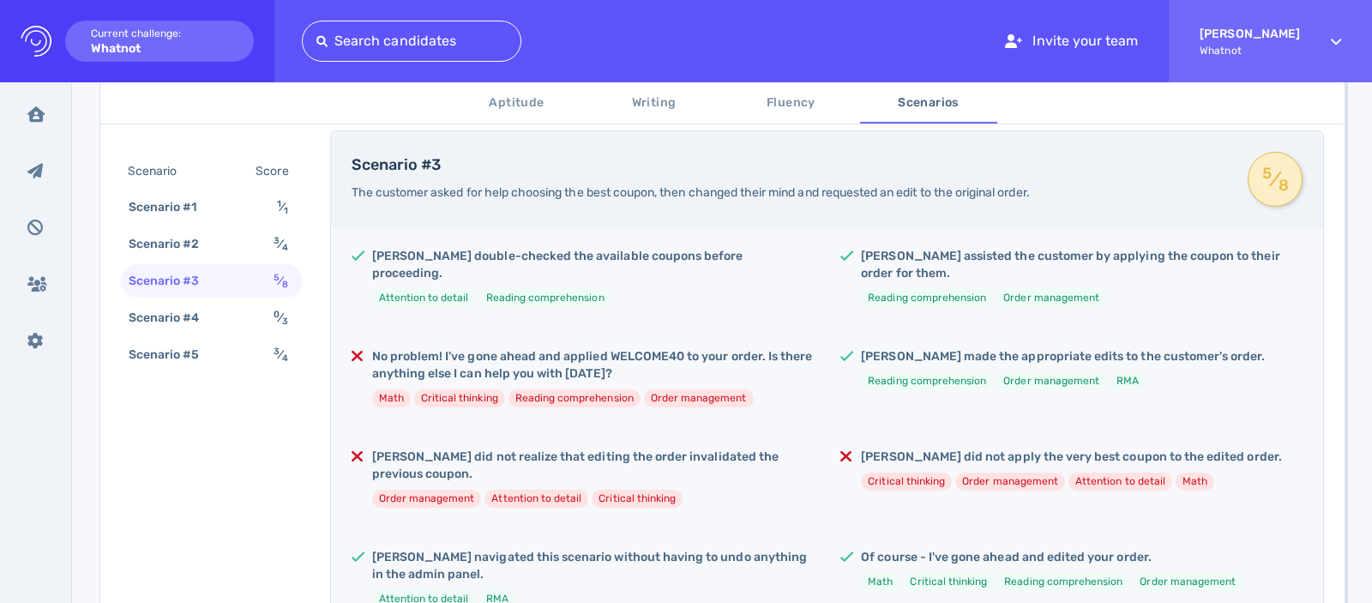
click at [243, 382] on div "Scenario Score Scenario #1 1 ⁄ 1 Scenario #2 3 ⁄ 4 Scenario #3 5 ⁄ 8 Scenario #…" at bounding box center [722, 588] width 1244 height 957
click at [225, 356] on div "Scenario #5 3 ⁄ 4" at bounding box center [212, 354] width 182 height 33
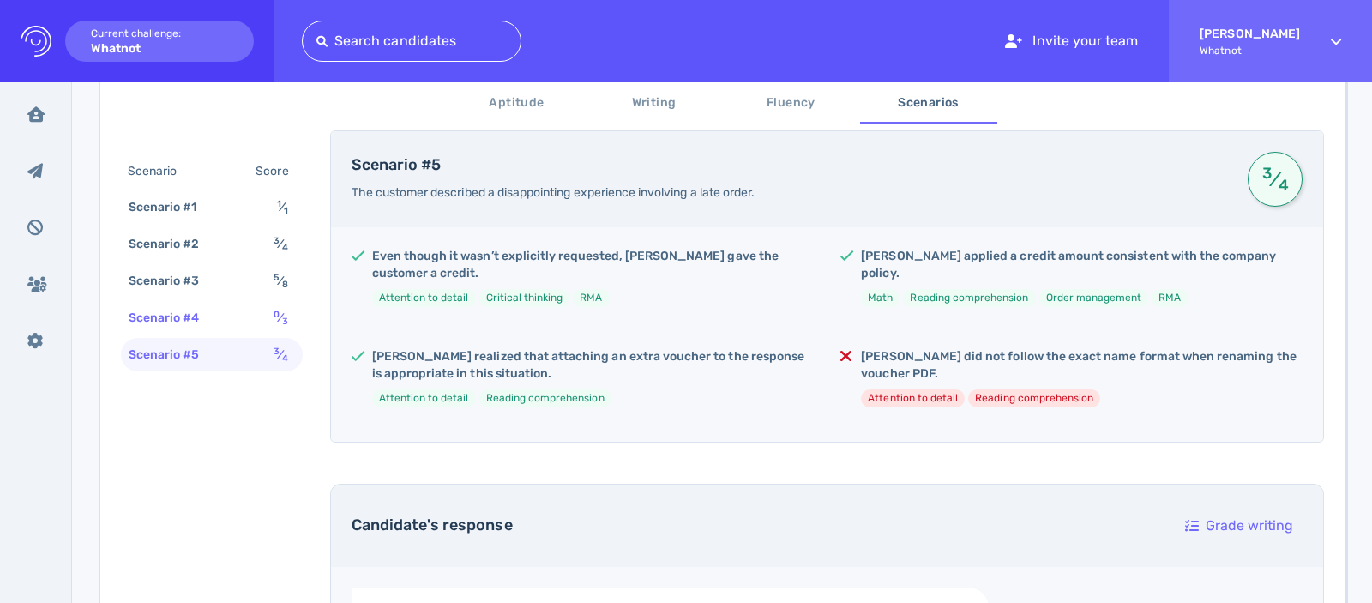
click at [196, 316] on div "Scenario #4" at bounding box center [172, 317] width 95 height 25
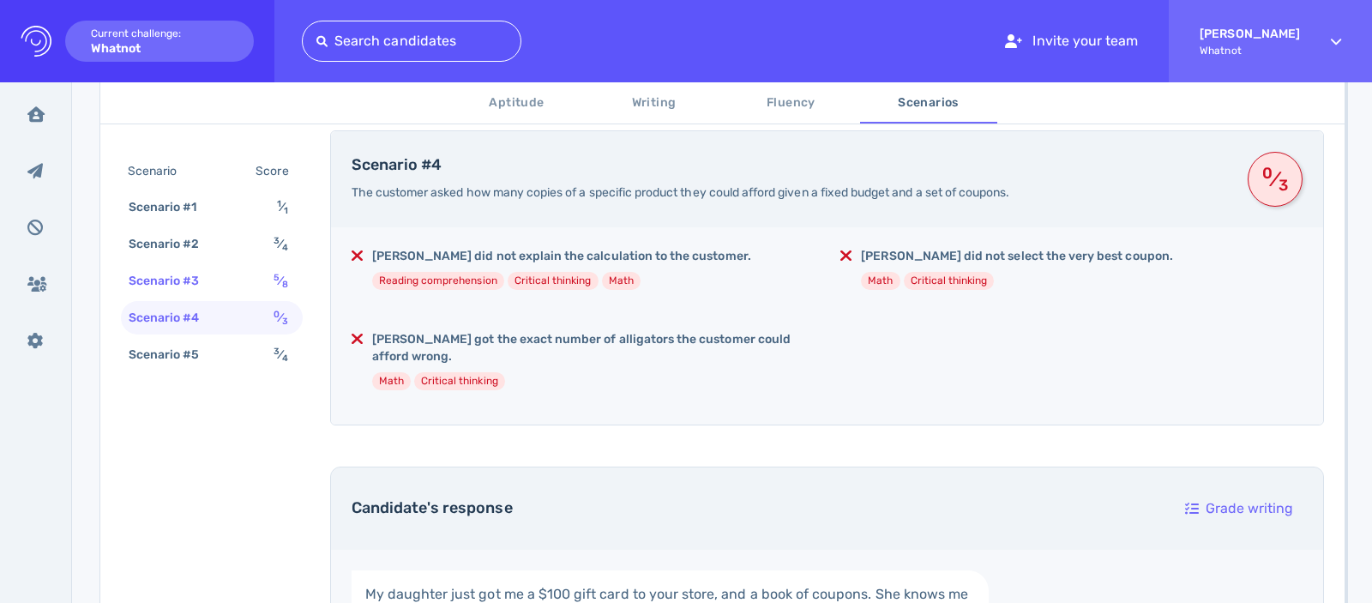
click at [178, 274] on div "Scenario #3" at bounding box center [172, 280] width 95 height 25
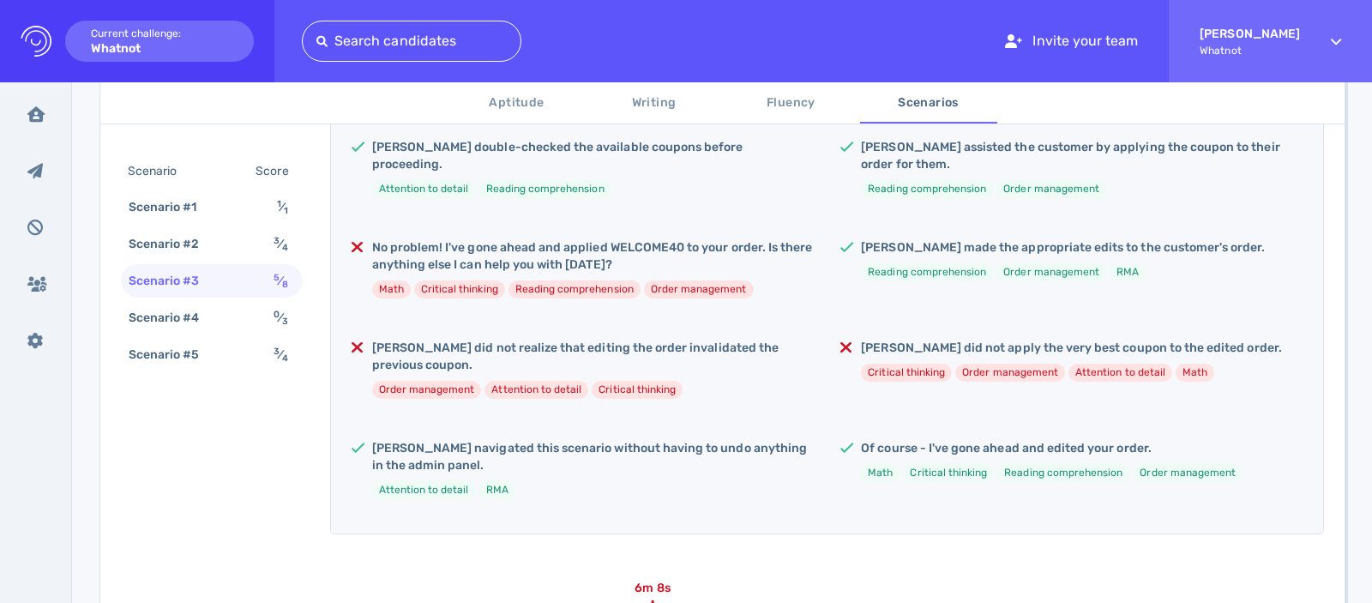
scroll to position [434, 0]
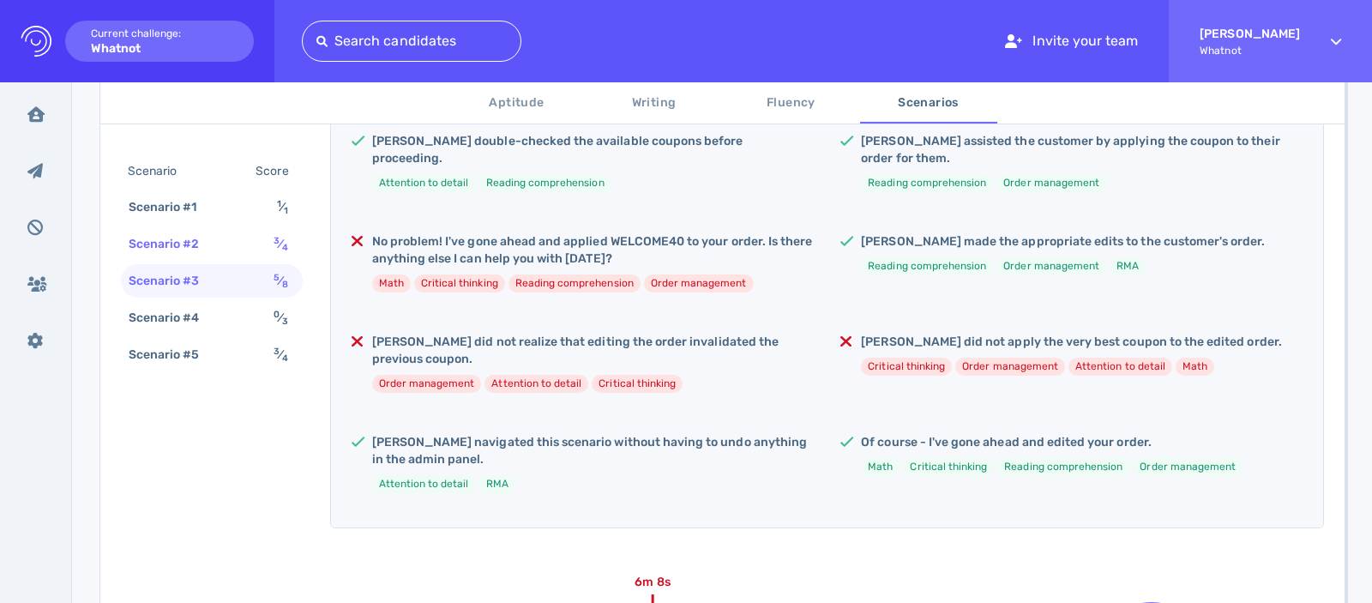
click at [164, 243] on div "Scenario #2" at bounding box center [172, 244] width 95 height 25
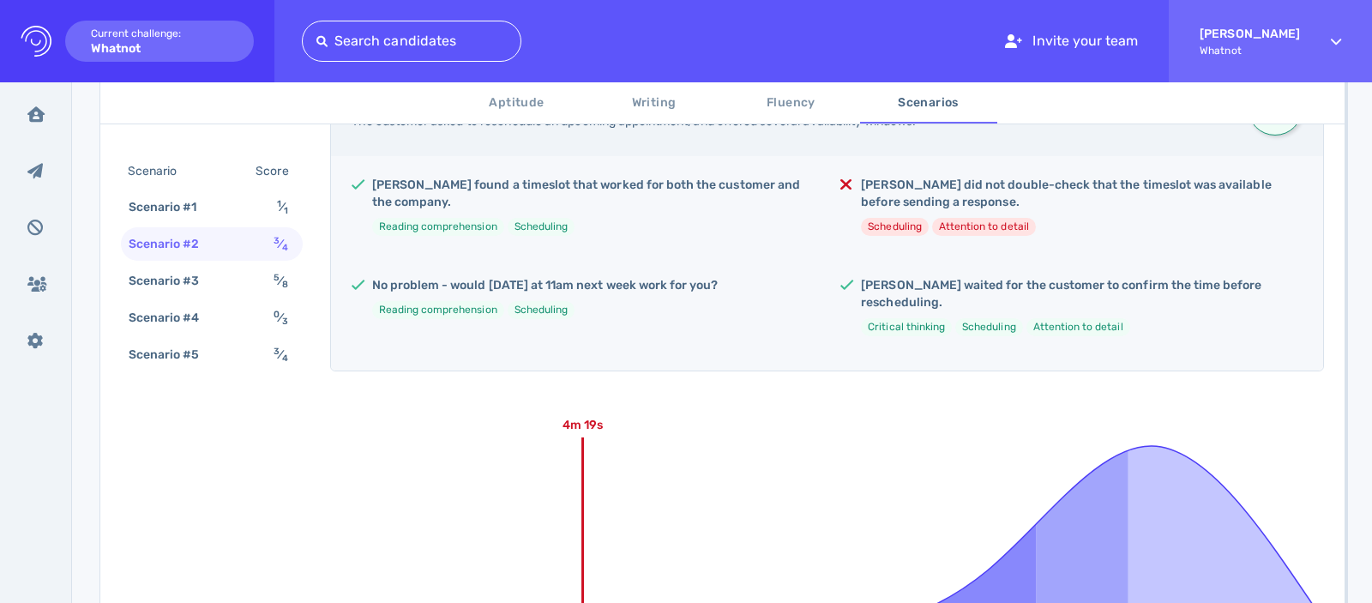
scroll to position [388, 0]
